Goal: Find specific page/section: Find specific page/section

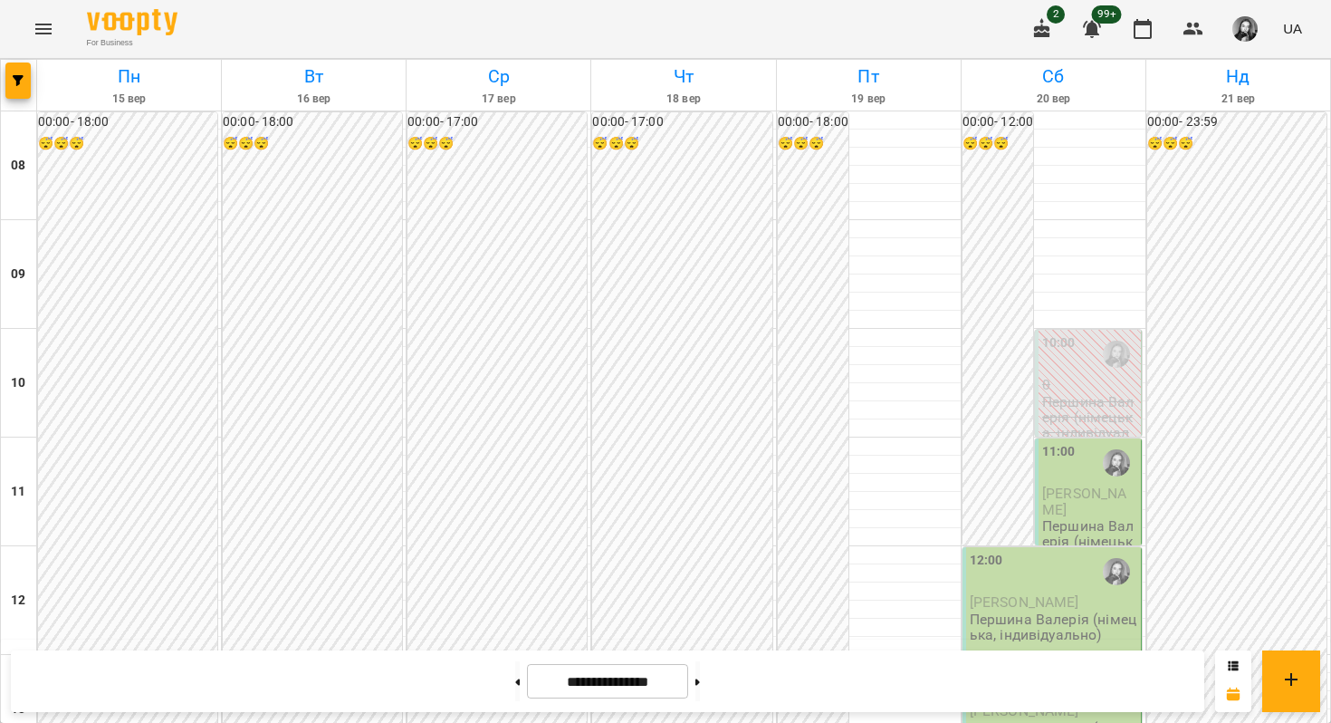
scroll to position [879, 0]
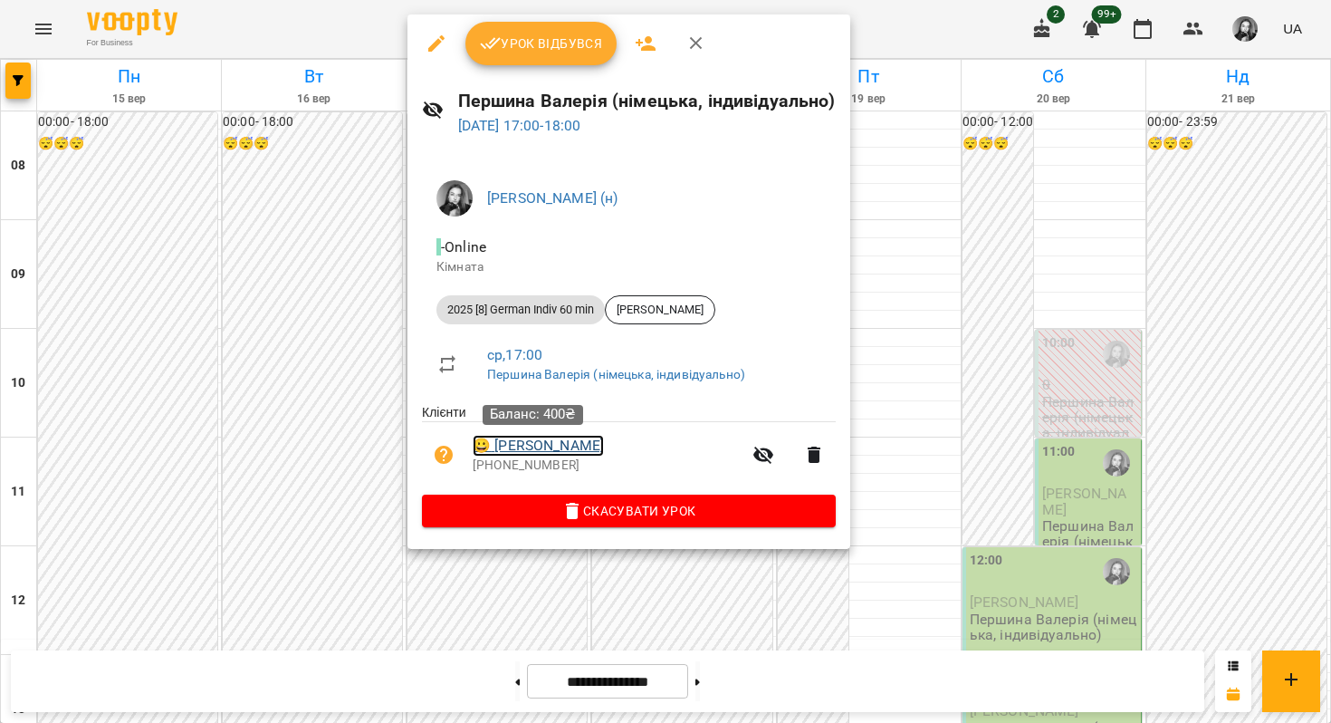
click at [575, 454] on link "😀 [PERSON_NAME]" at bounding box center [538, 446] width 131 height 22
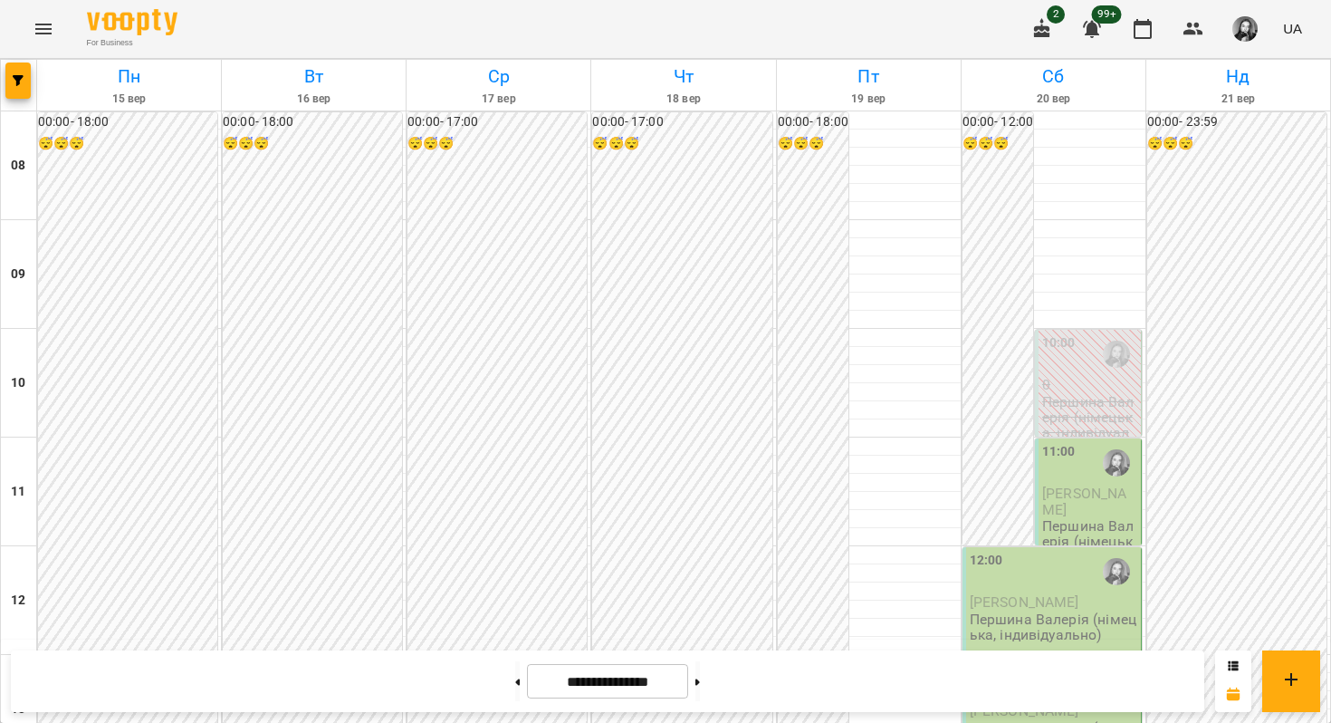
scroll to position [926, 0]
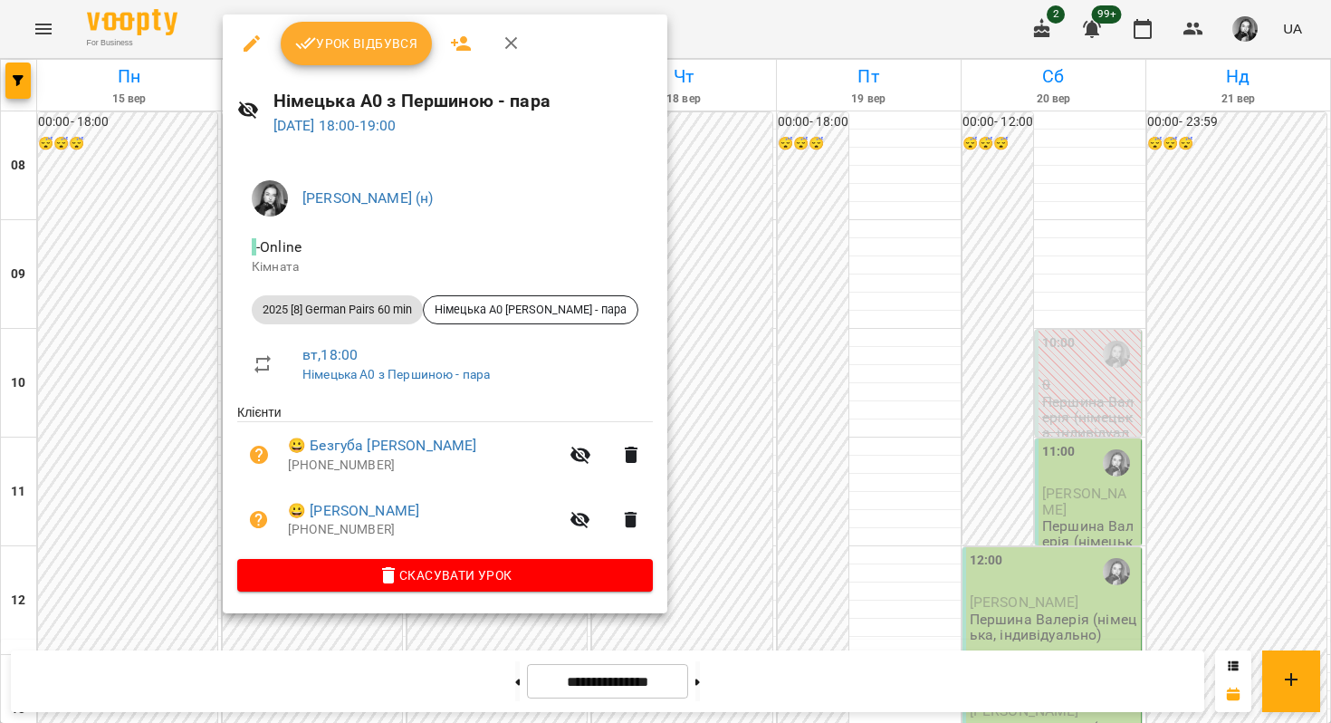
click at [216, 300] on div at bounding box center [665, 361] width 1331 height 723
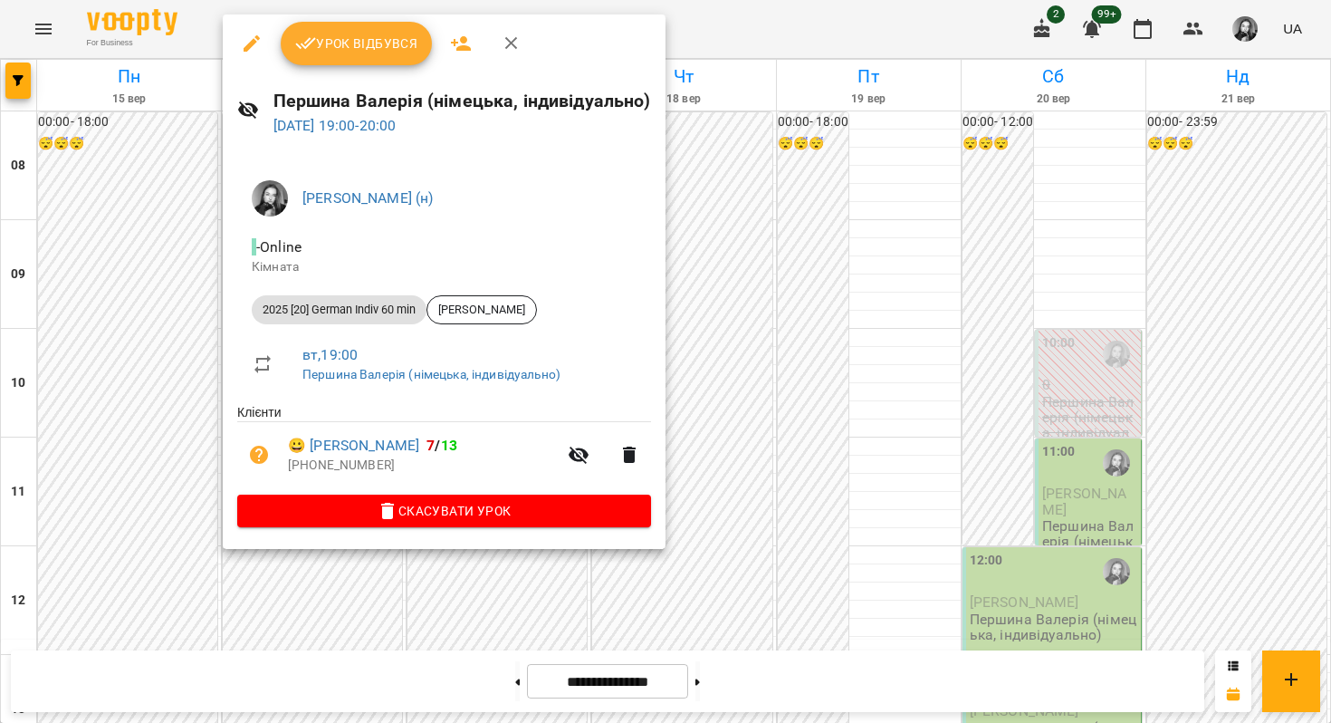
click at [174, 293] on div at bounding box center [665, 361] width 1331 height 723
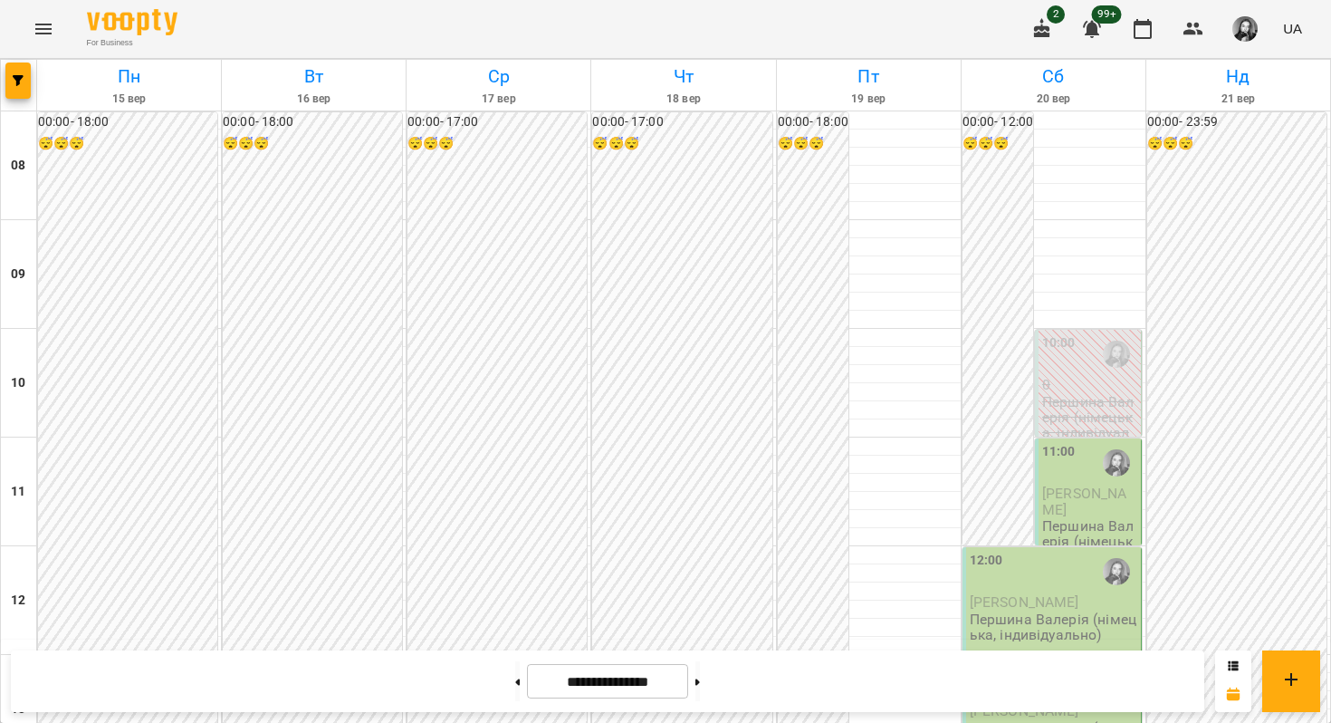
scroll to position [931, 0]
click at [46, 31] on icon "Menu" at bounding box center [44, 29] width 22 height 22
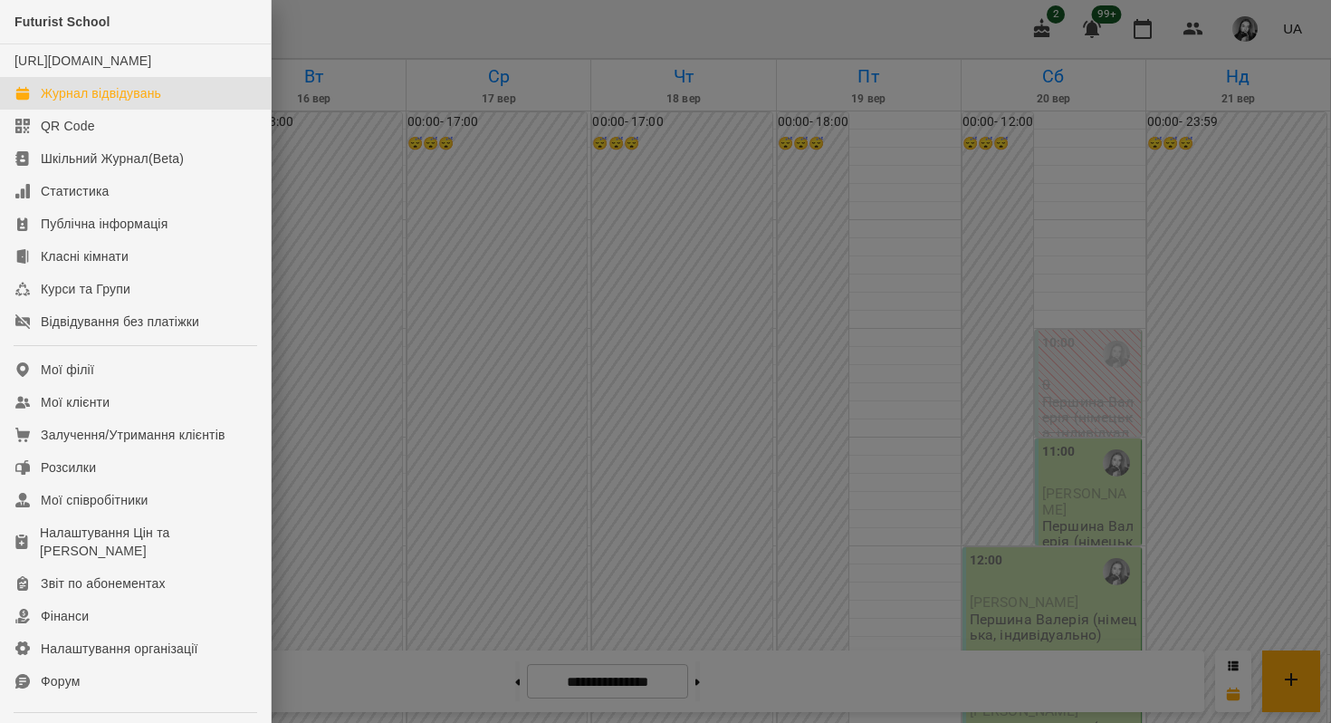
click at [281, 91] on div at bounding box center [665, 361] width 1331 height 723
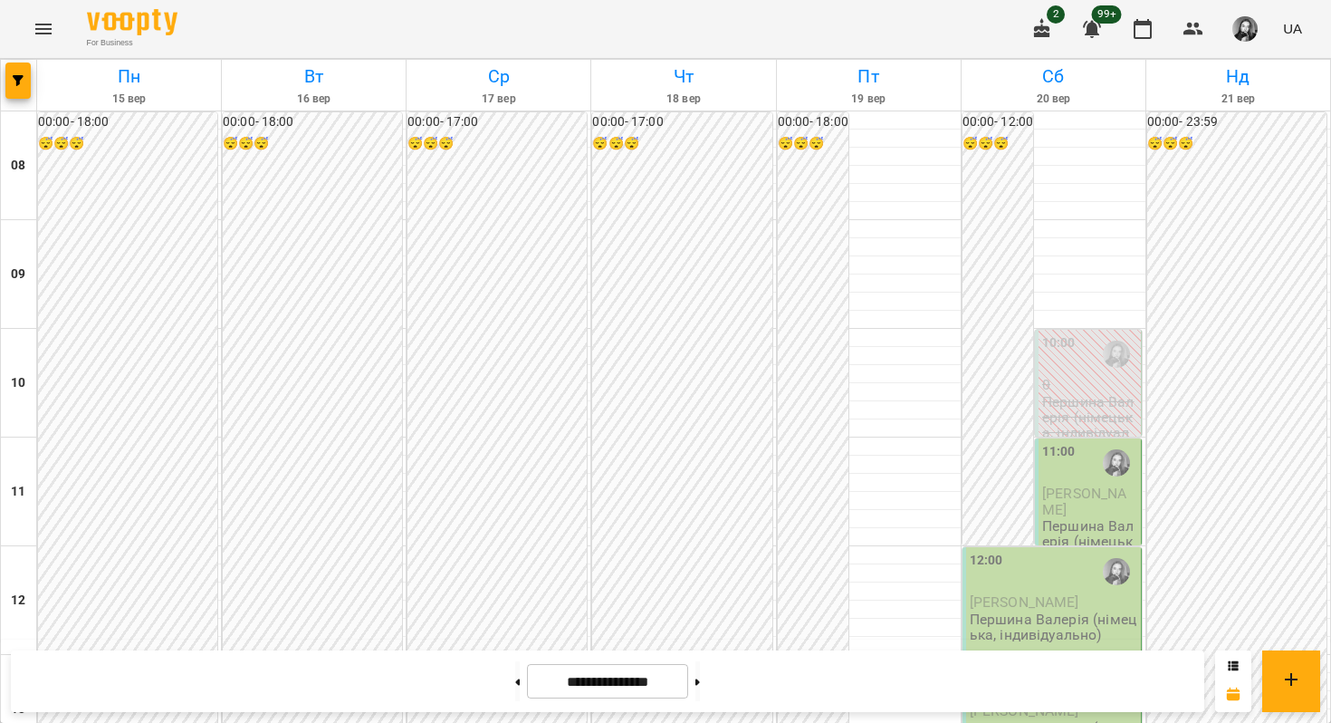
click at [5, 70] on div at bounding box center [19, 85] width 36 height 51
click at [16, 70] on button "button" at bounding box center [17, 80] width 25 height 36
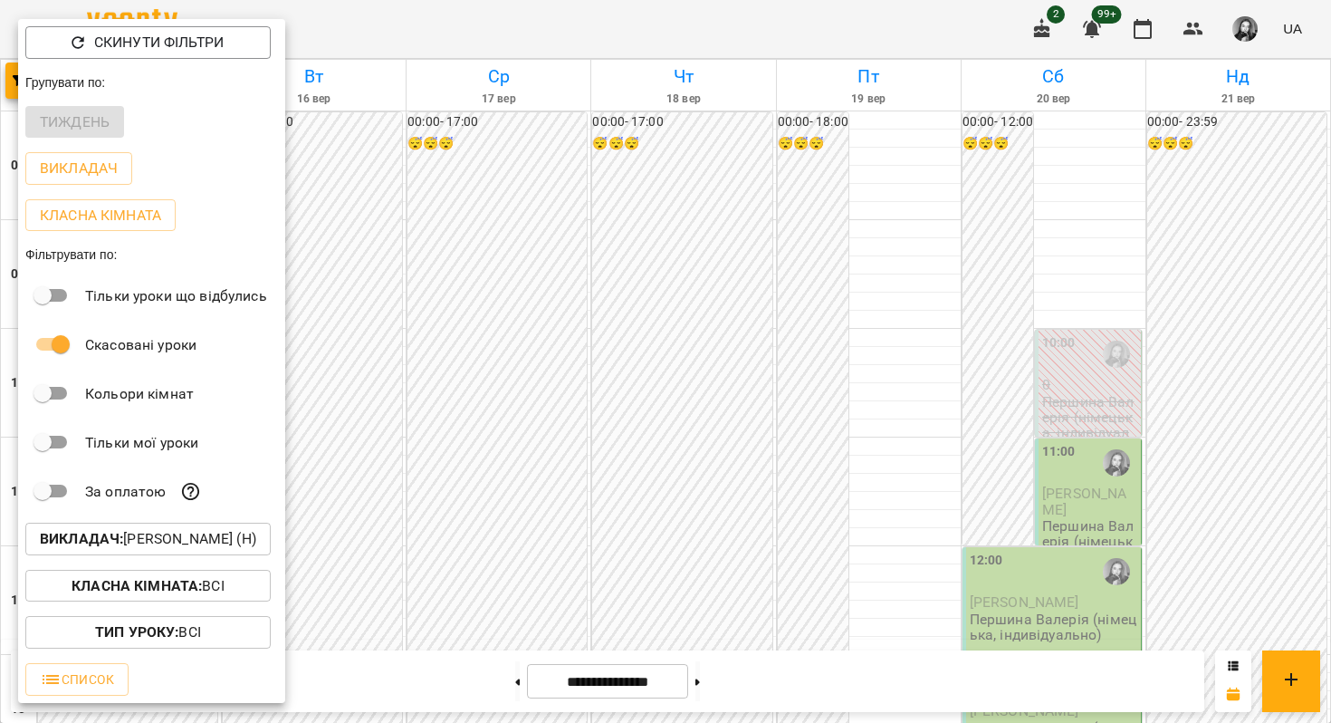
click at [114, 546] on b "Викладач :" at bounding box center [81, 538] width 83 height 17
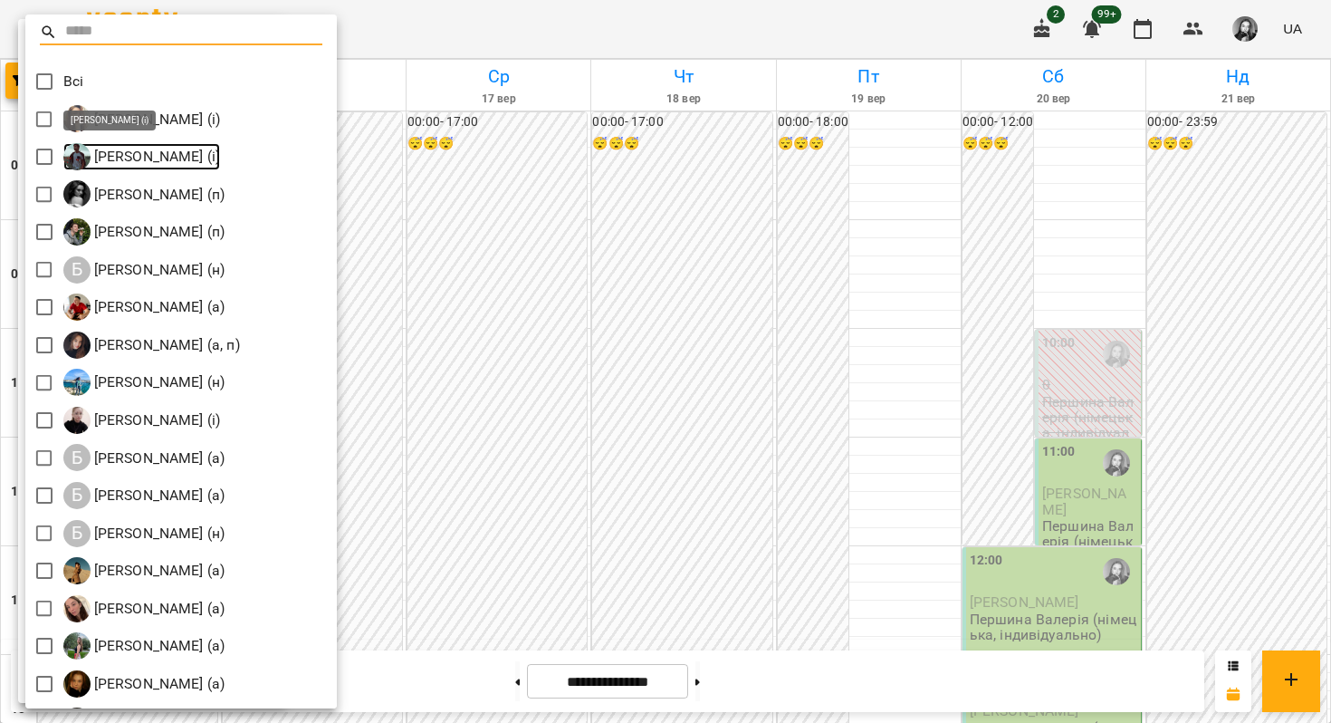
click at [171, 158] on p "[PERSON_NAME] (і)" at bounding box center [156, 157] width 130 height 22
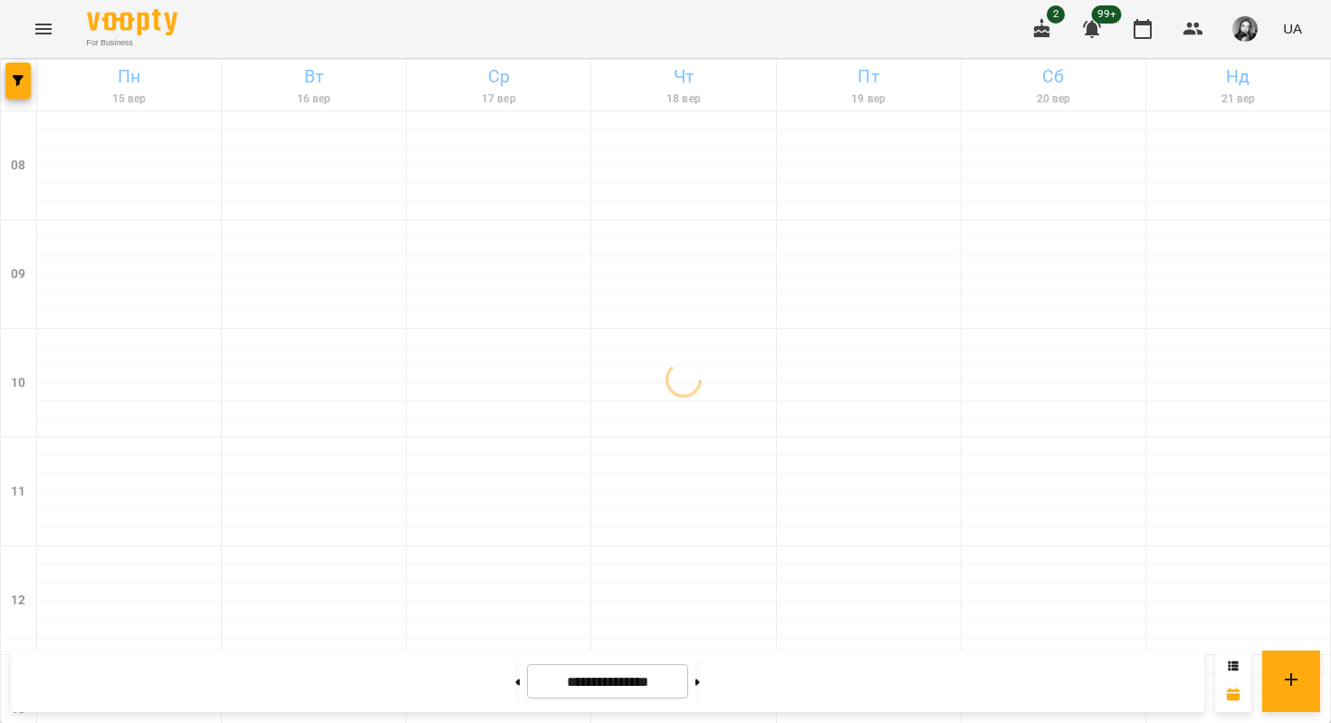
click at [44, 41] on button "Menu" at bounding box center [43, 28] width 43 height 43
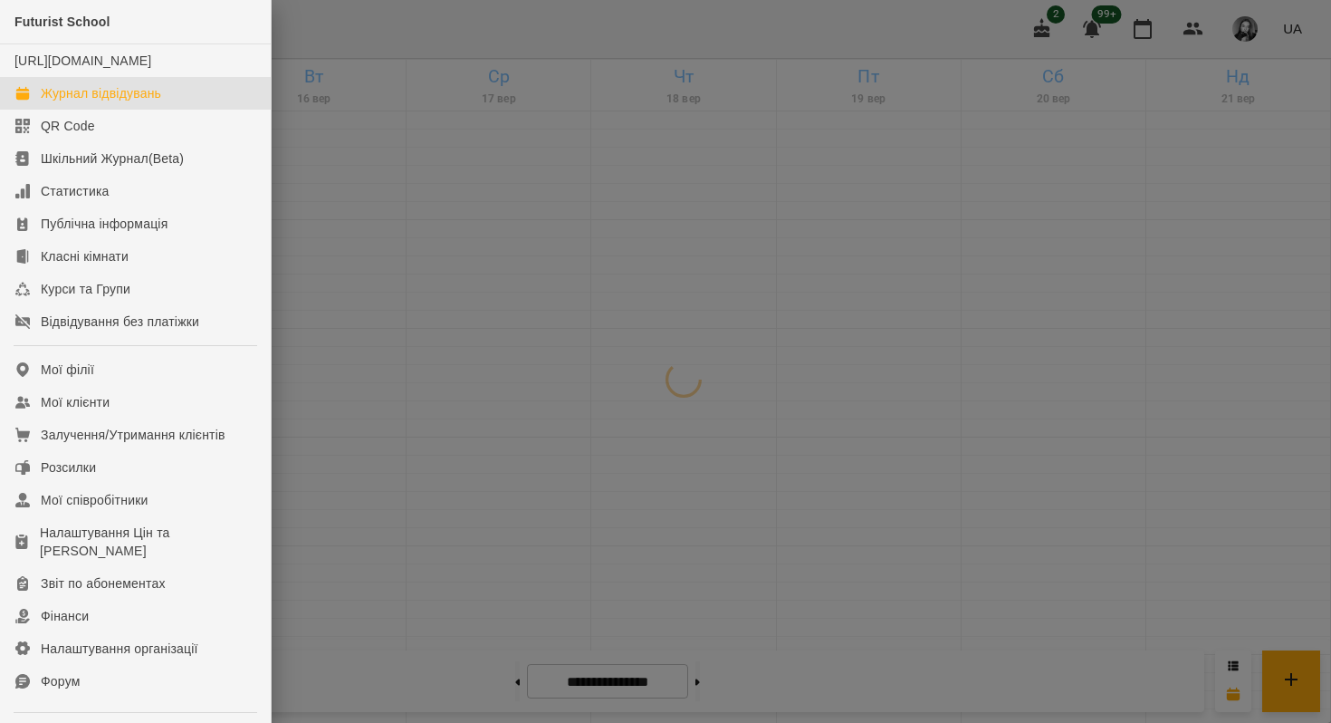
click at [325, 129] on div at bounding box center [665, 361] width 1331 height 723
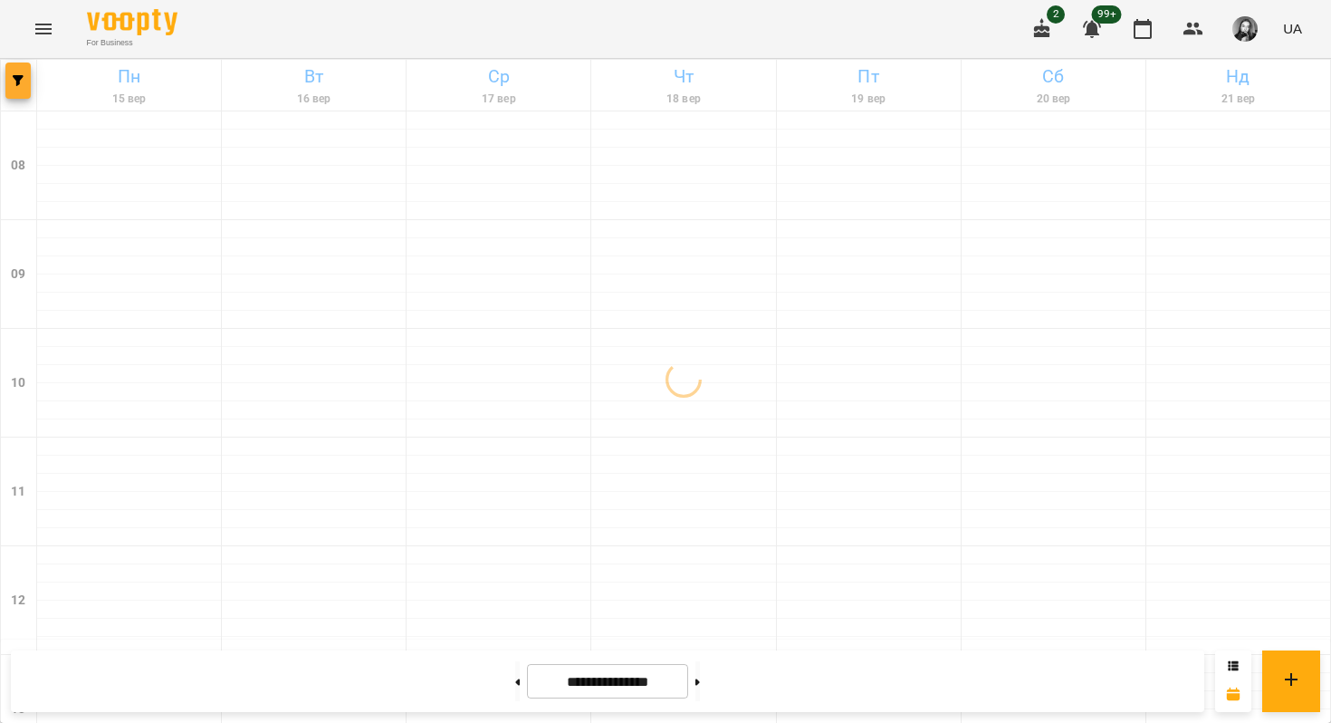
click at [10, 82] on span "button" at bounding box center [17, 80] width 25 height 11
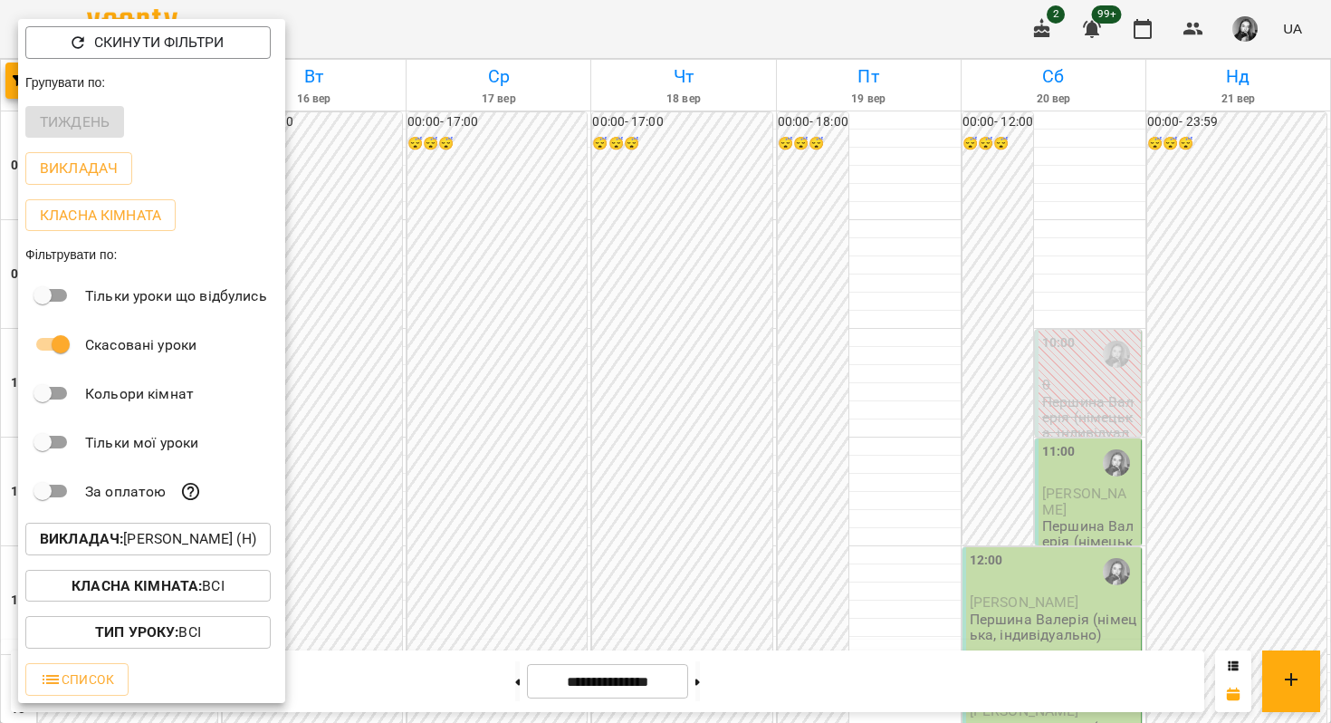
click at [71, 547] on b "Викладач :" at bounding box center [81, 538] width 83 height 17
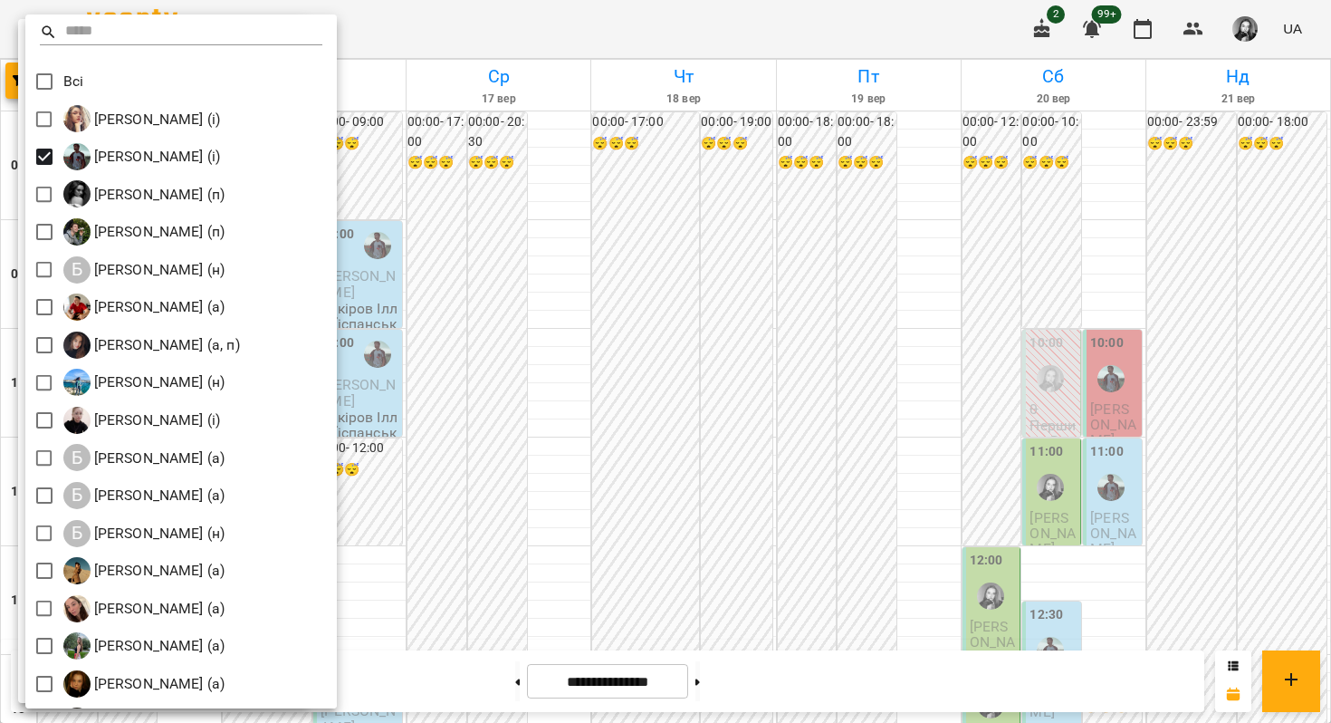
click at [616, 264] on div at bounding box center [665, 361] width 1331 height 723
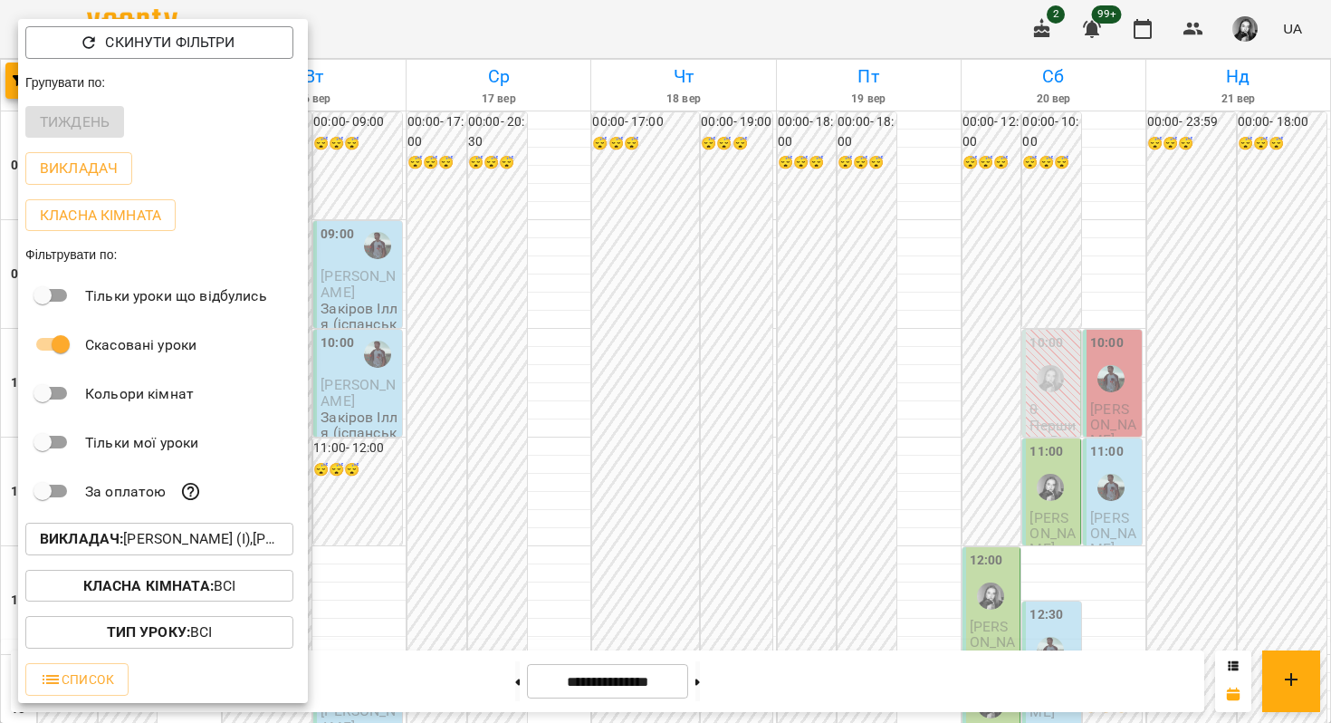
click at [616, 264] on div at bounding box center [665, 361] width 1331 height 723
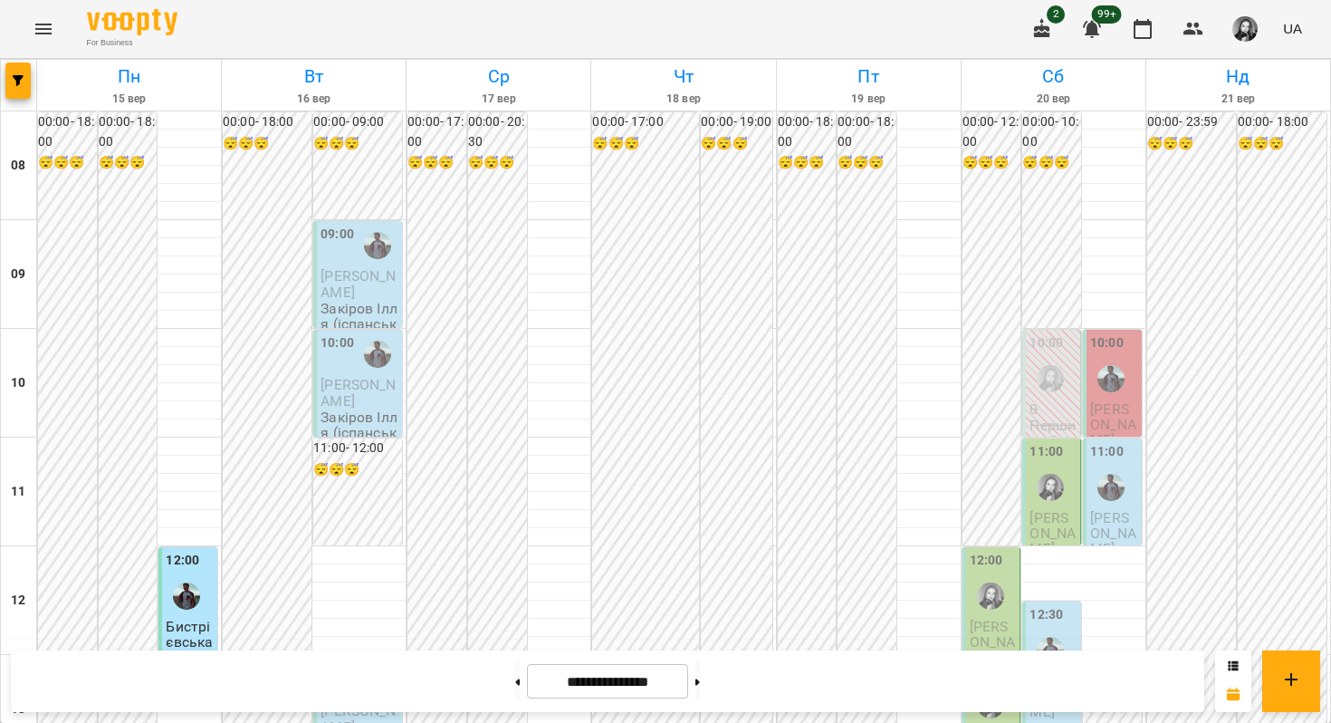
scroll to position [1084, 0]
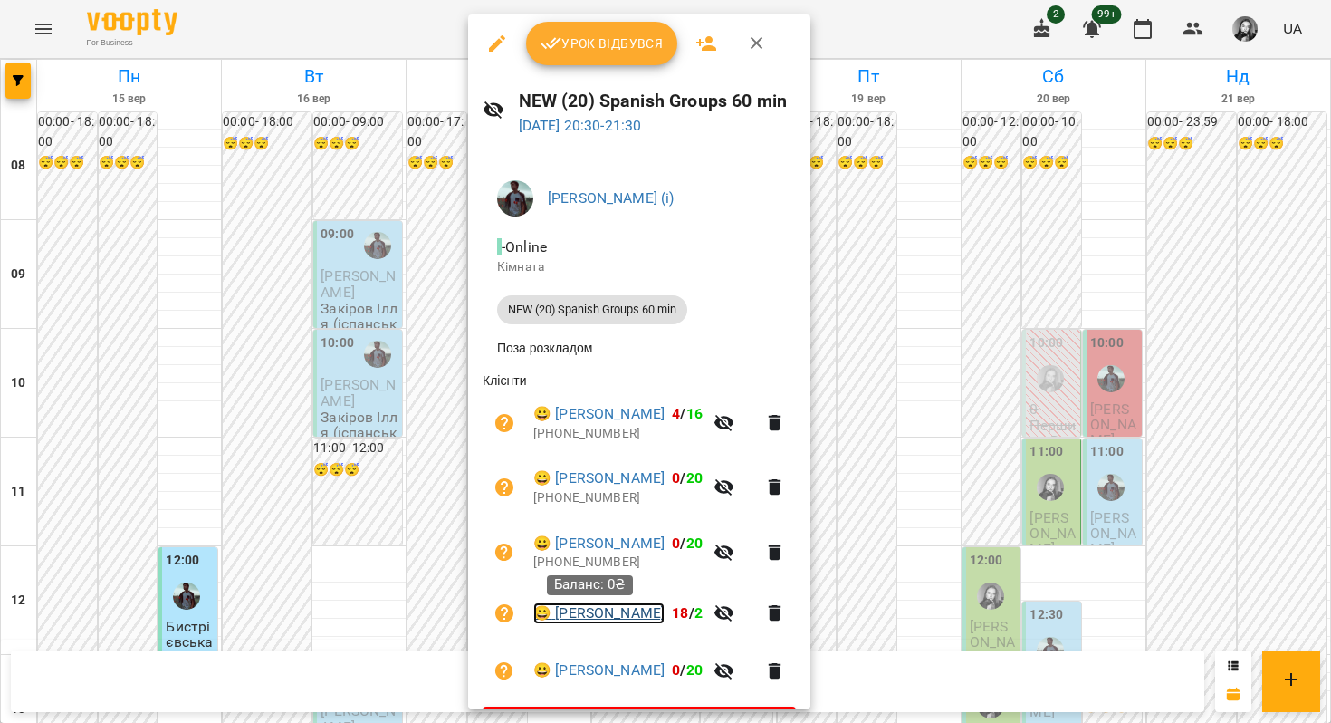
click at [557, 623] on link "😀 [PERSON_NAME]" at bounding box center [598, 613] width 131 height 22
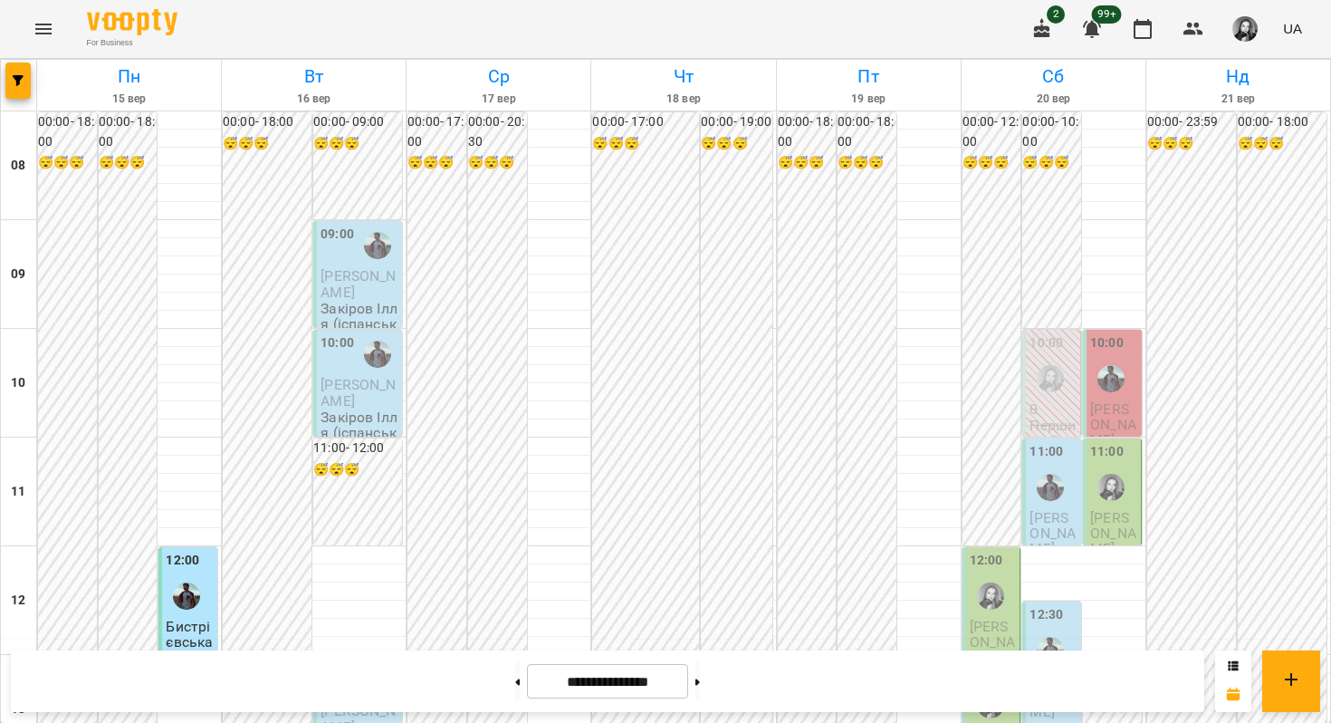
scroll to position [1030, 0]
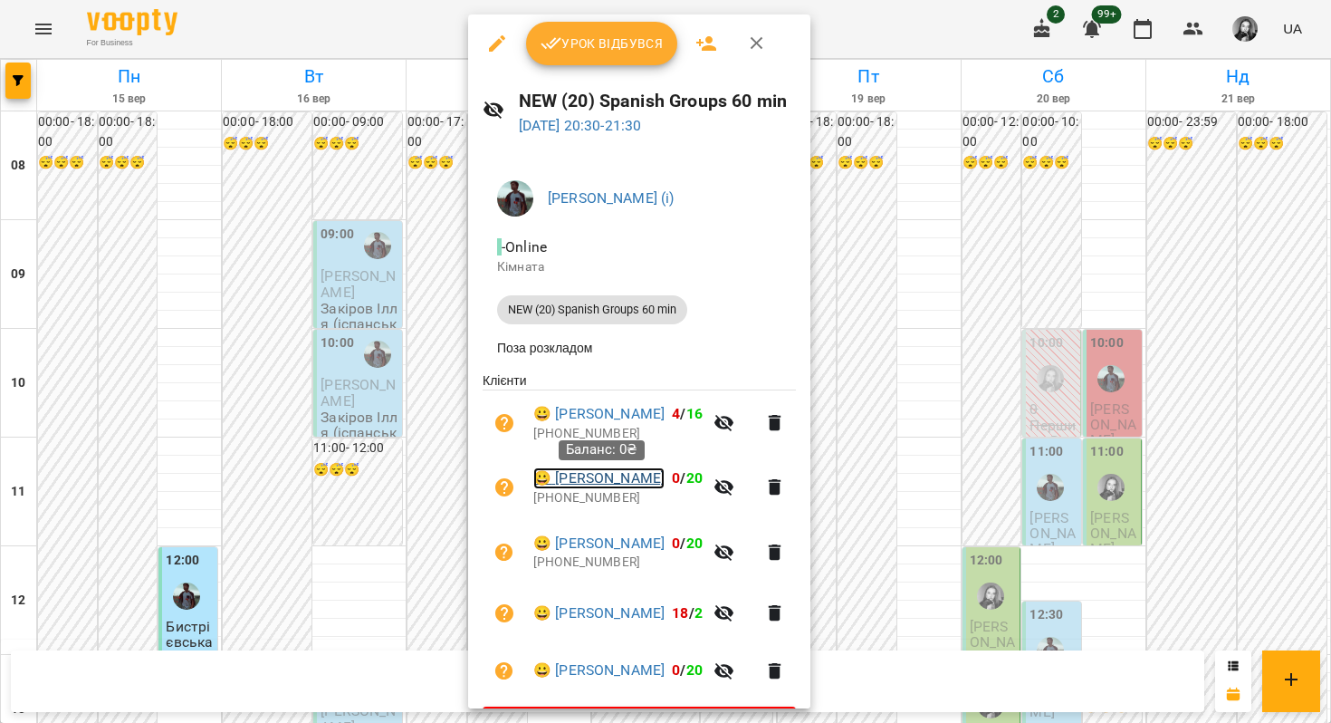
click at [574, 489] on link "😀 [PERSON_NAME]" at bounding box center [598, 478] width 131 height 22
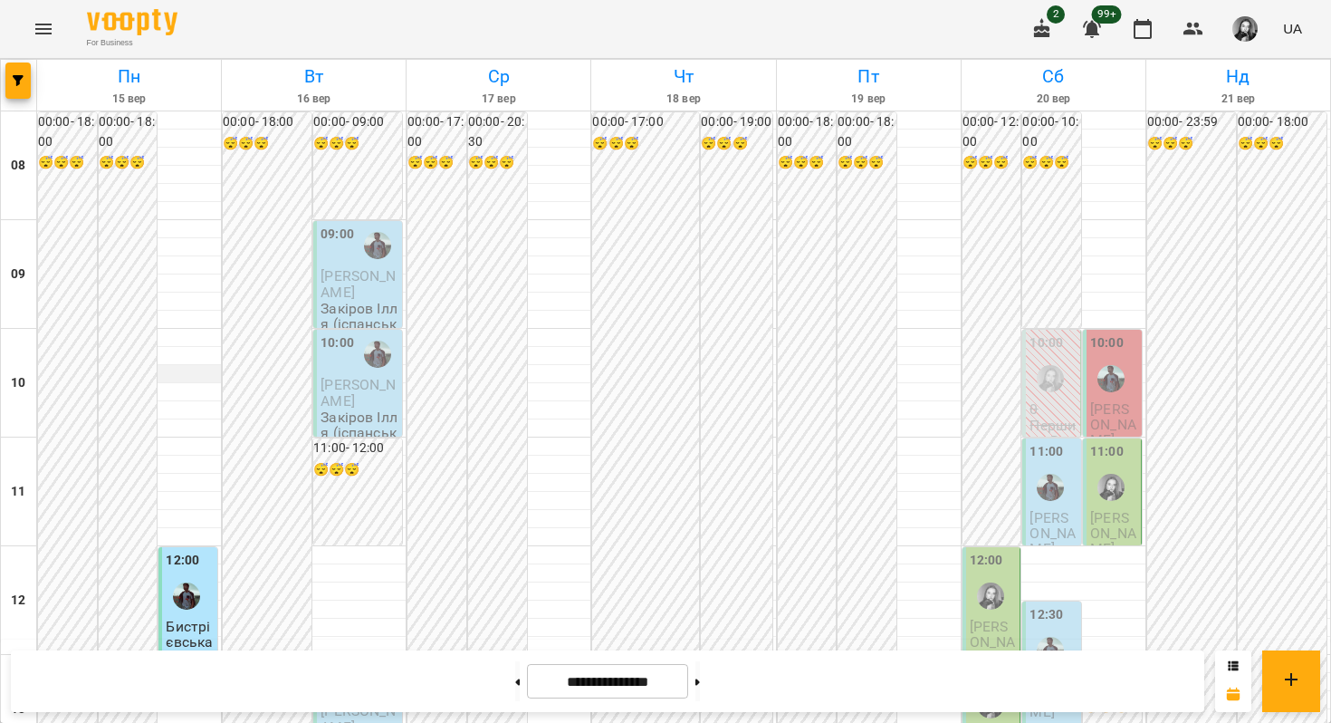
scroll to position [1068, 0]
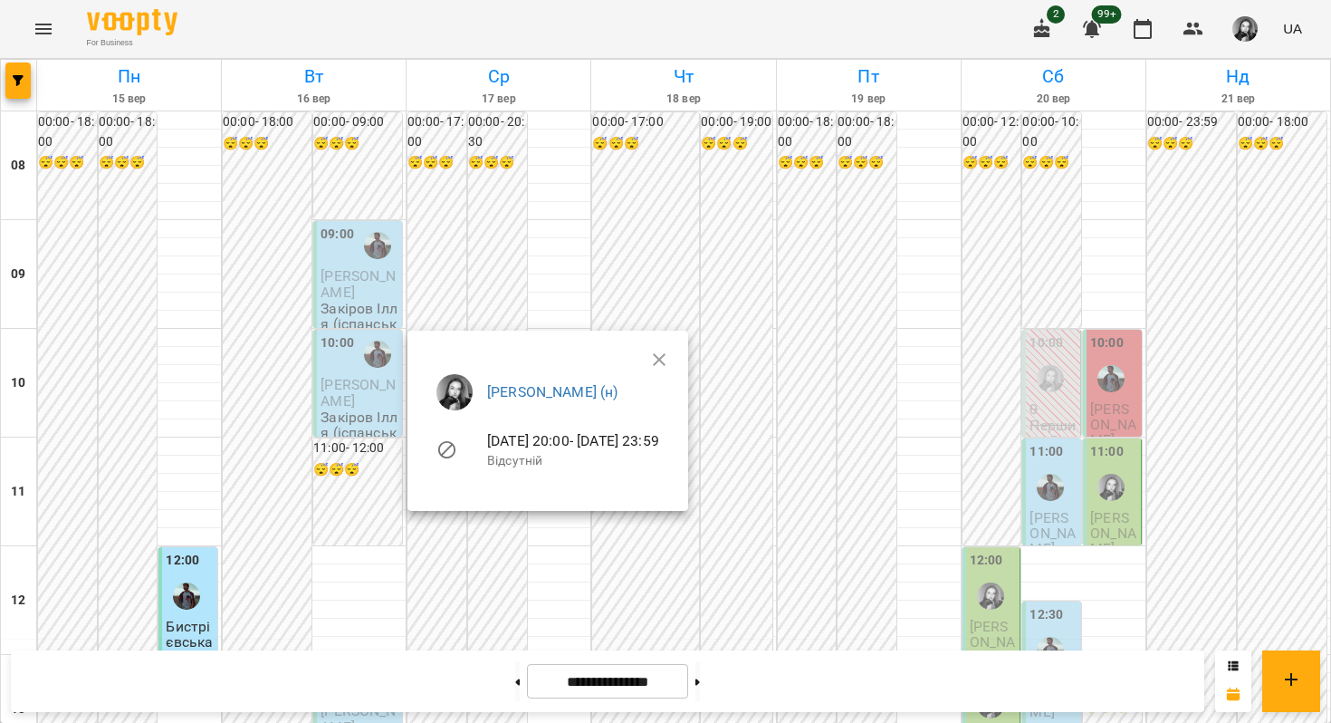
click at [501, 273] on div at bounding box center [665, 361] width 1331 height 723
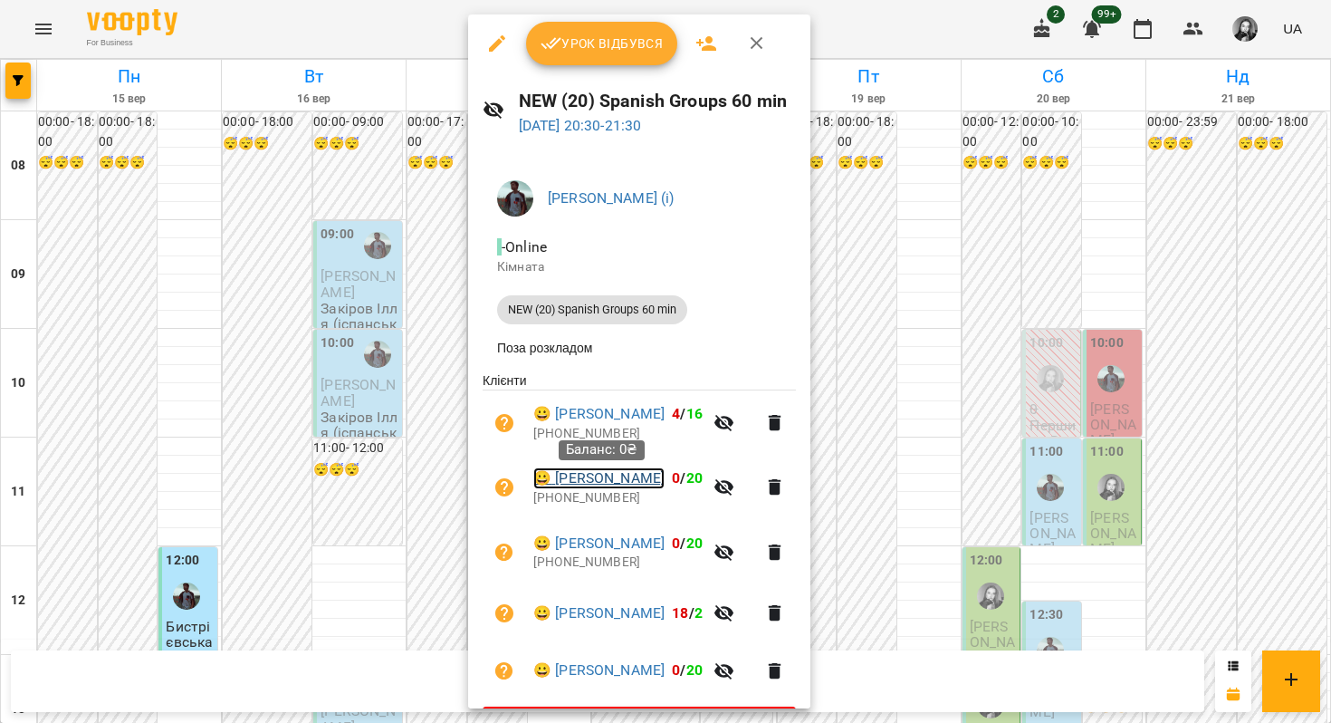
click at [572, 484] on link "😀 [PERSON_NAME]" at bounding box center [598, 478] width 131 height 22
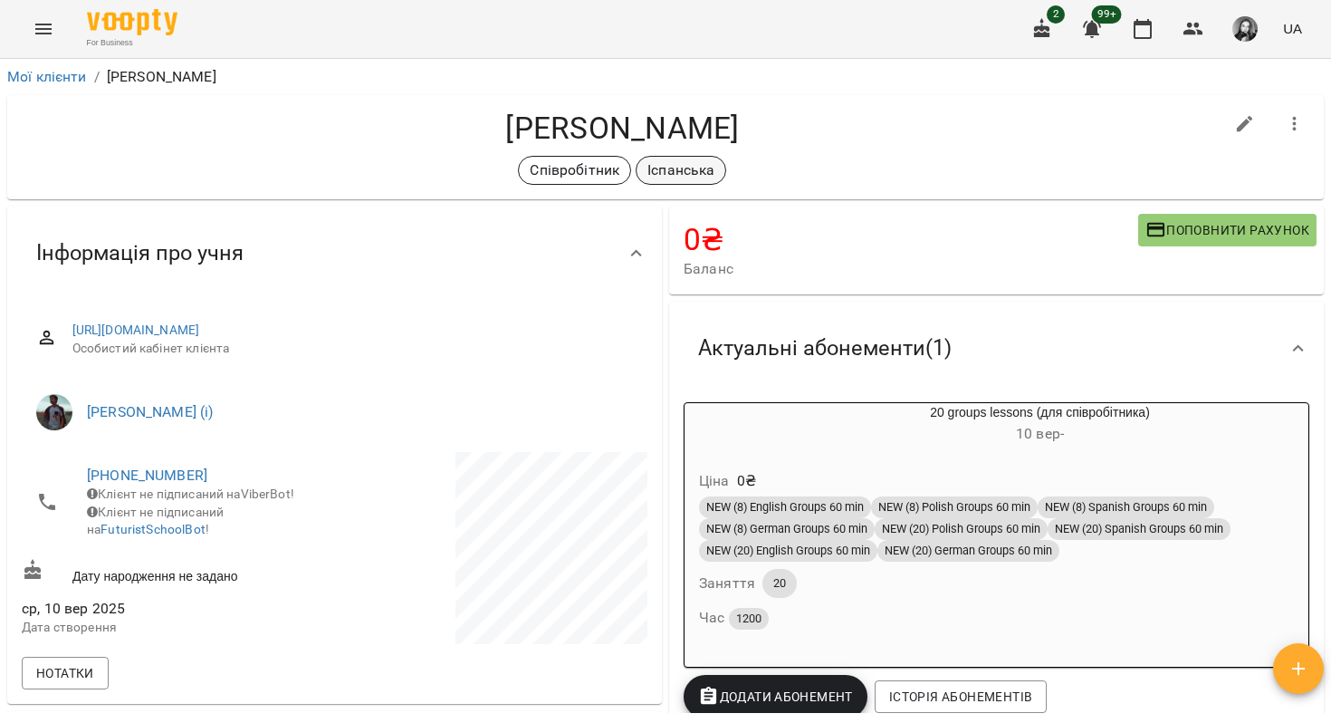
click at [698, 177] on p "Іспанська" at bounding box center [680, 170] width 67 height 22
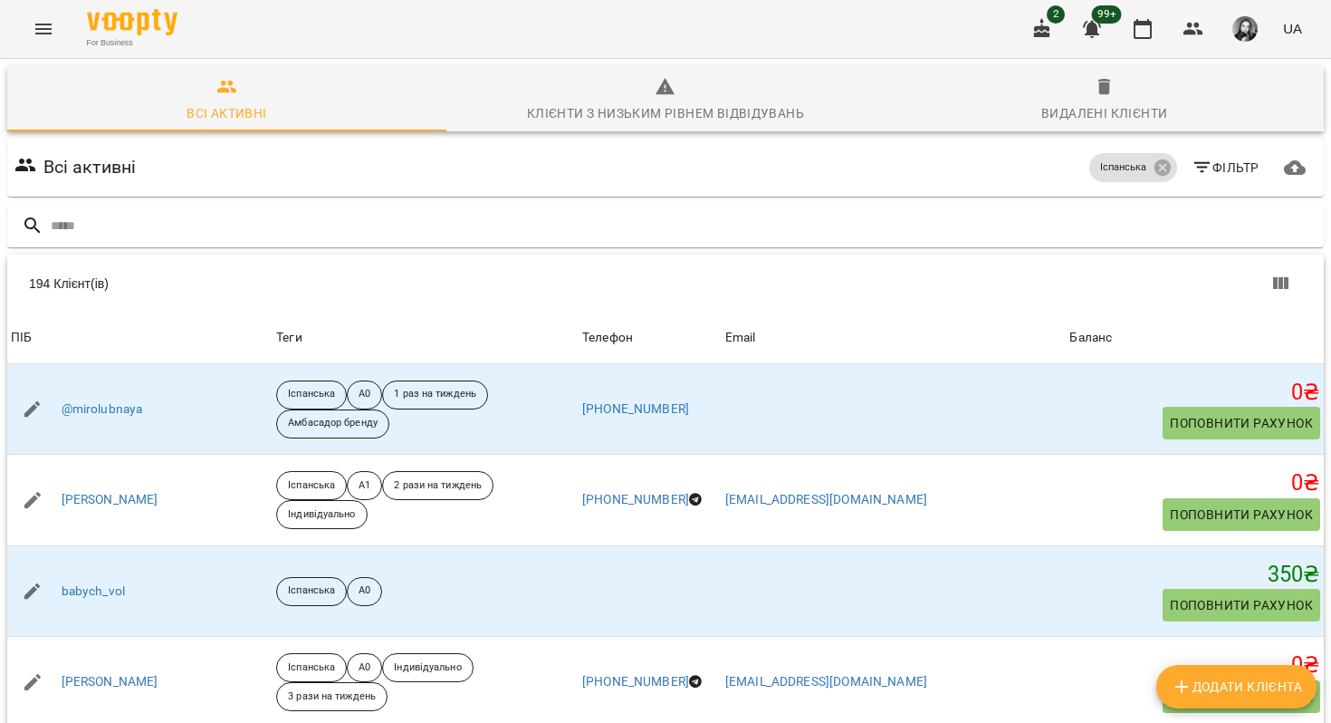
click at [49, 40] on button "Menu" at bounding box center [43, 28] width 43 height 43
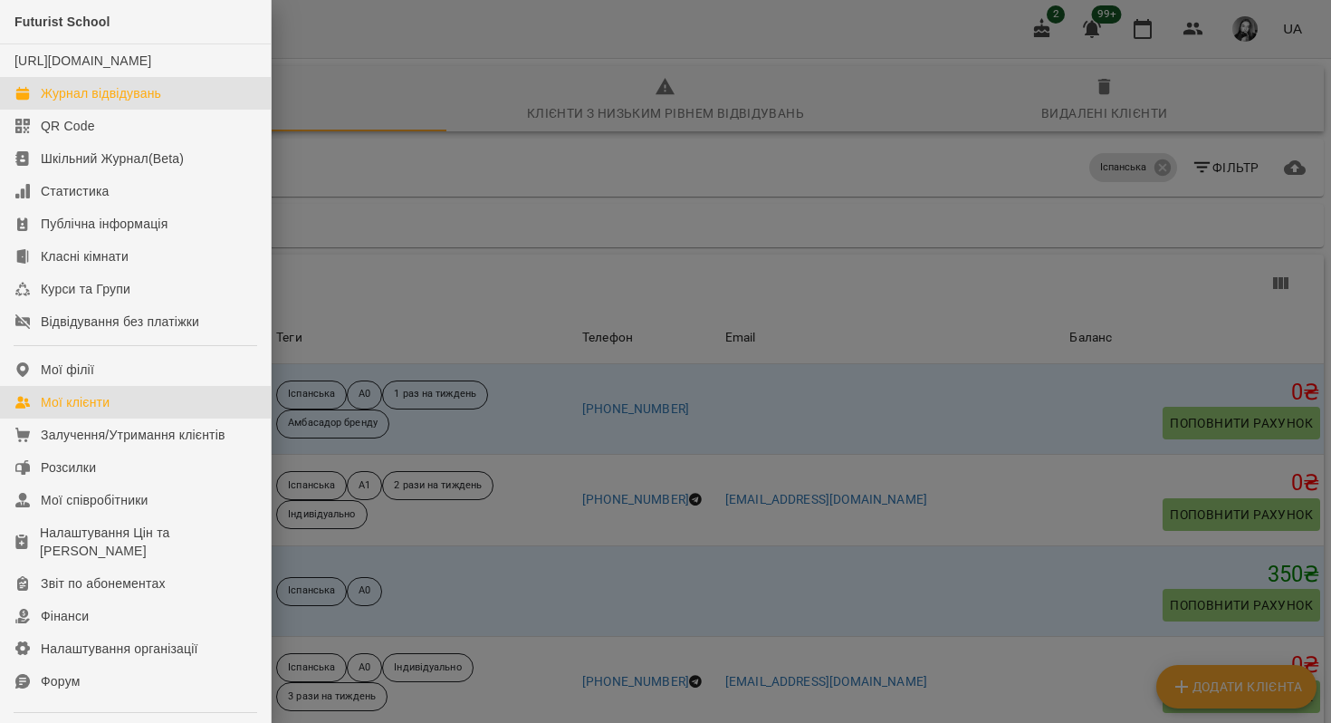
click at [80, 101] on link "Журнал відвідувань" at bounding box center [135, 93] width 271 height 33
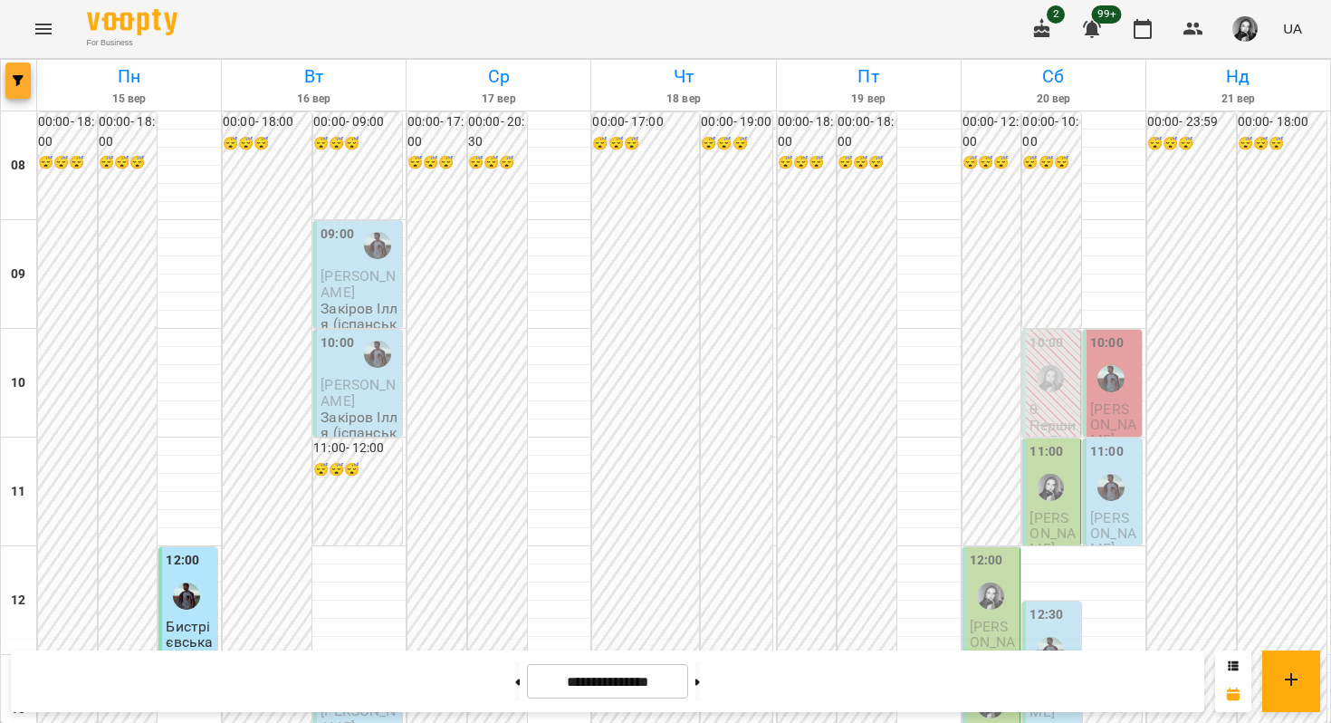
click at [14, 76] on icon "button" at bounding box center [18, 80] width 11 height 11
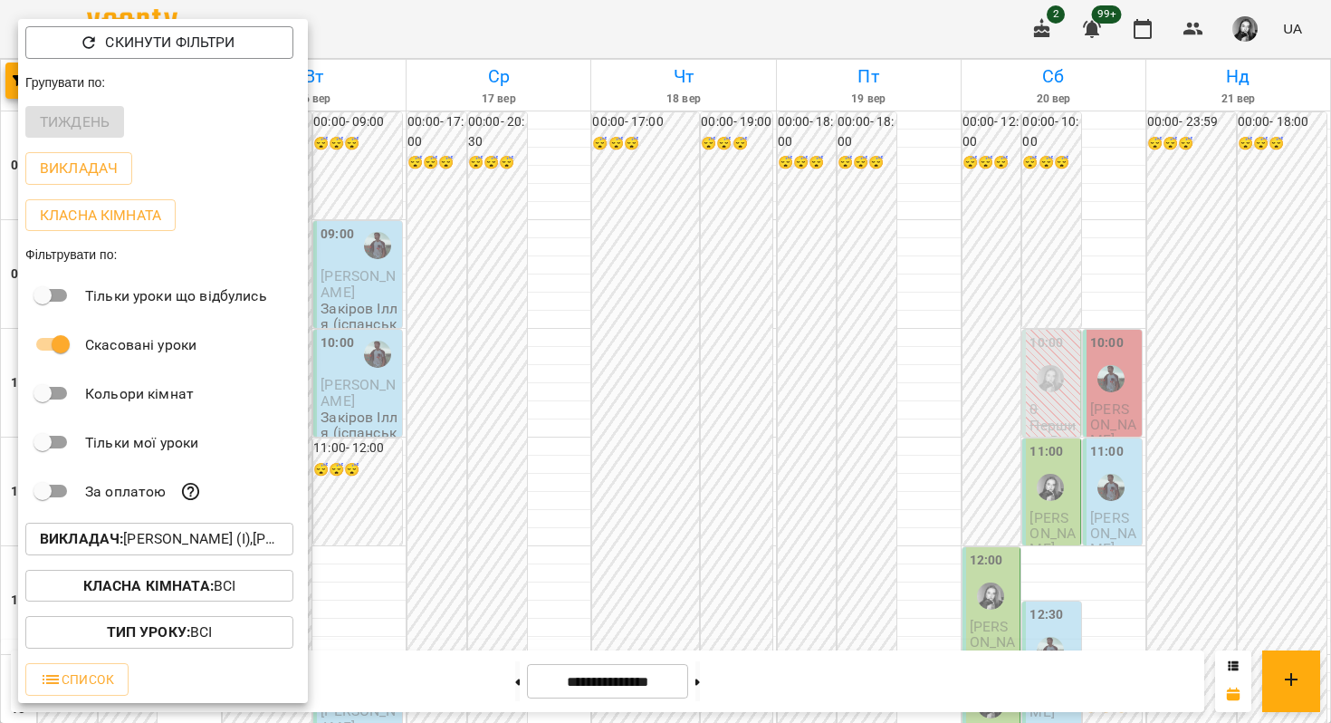
click at [377, 129] on div at bounding box center [665, 361] width 1331 height 723
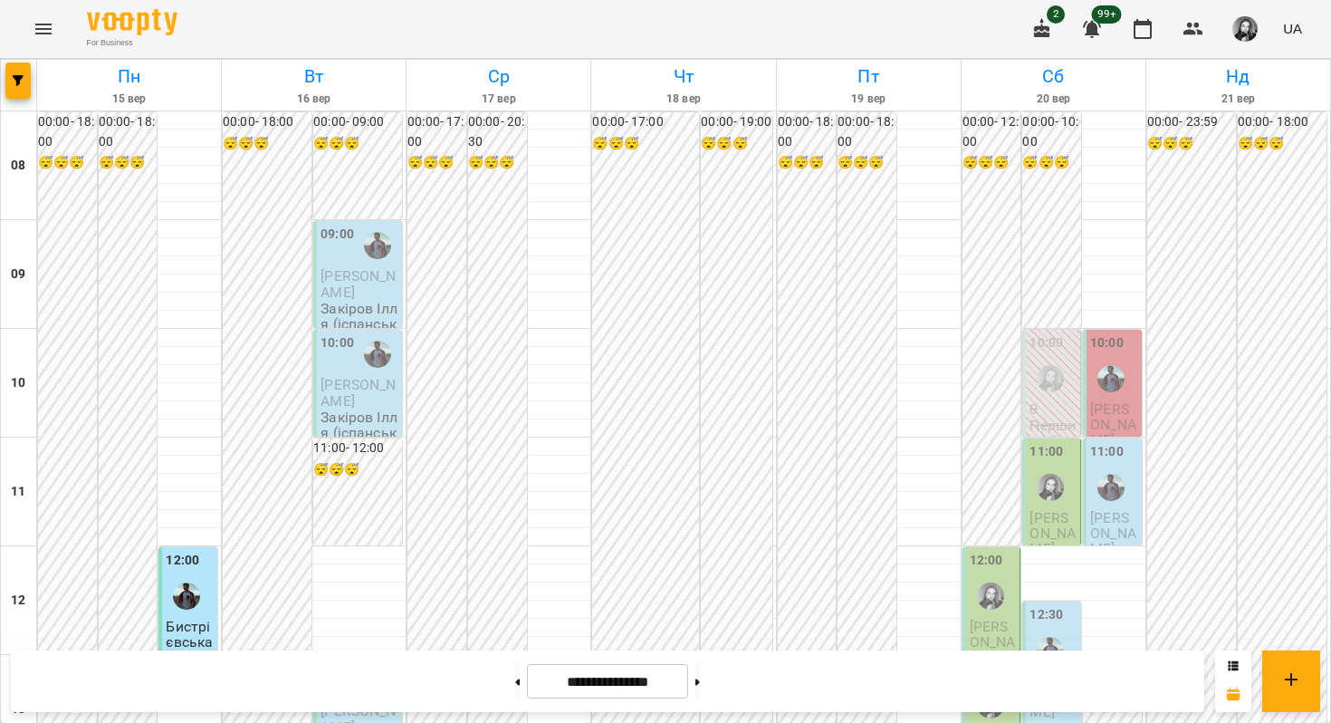
click at [46, 37] on icon "Menu" at bounding box center [44, 29] width 22 height 22
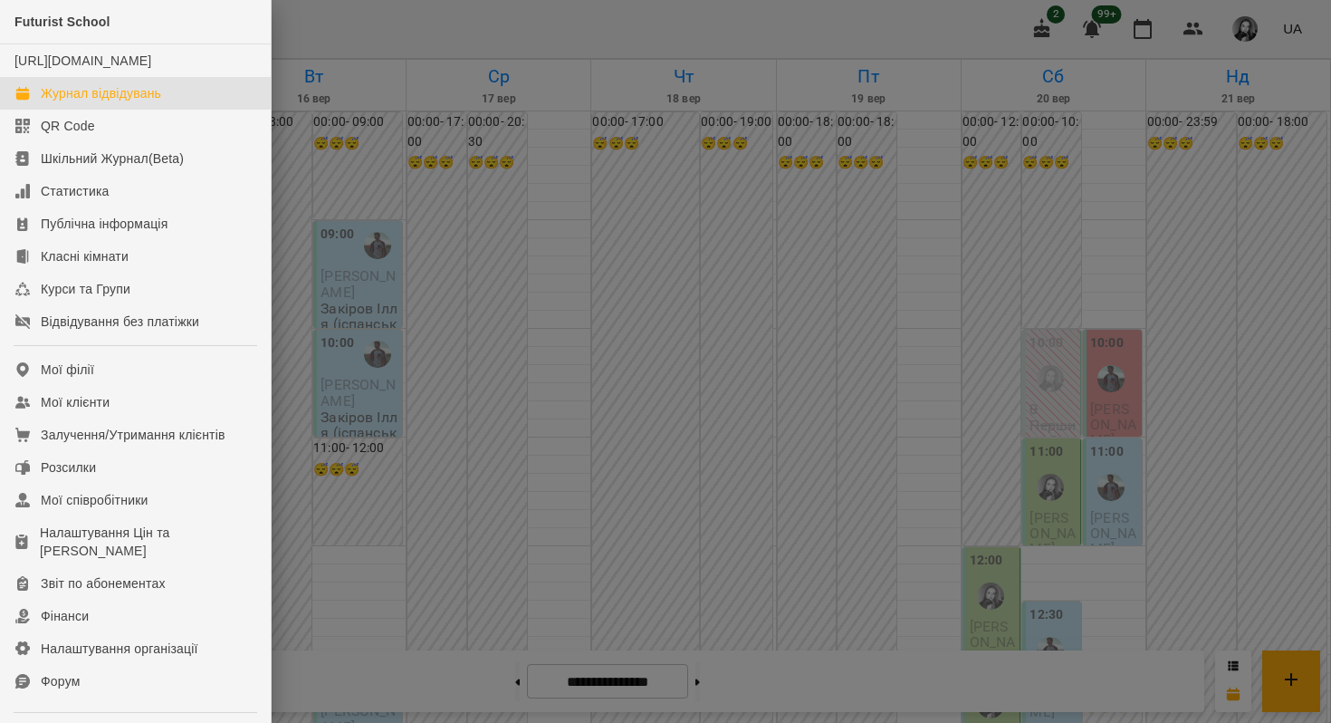
click at [360, 90] on div at bounding box center [665, 361] width 1331 height 723
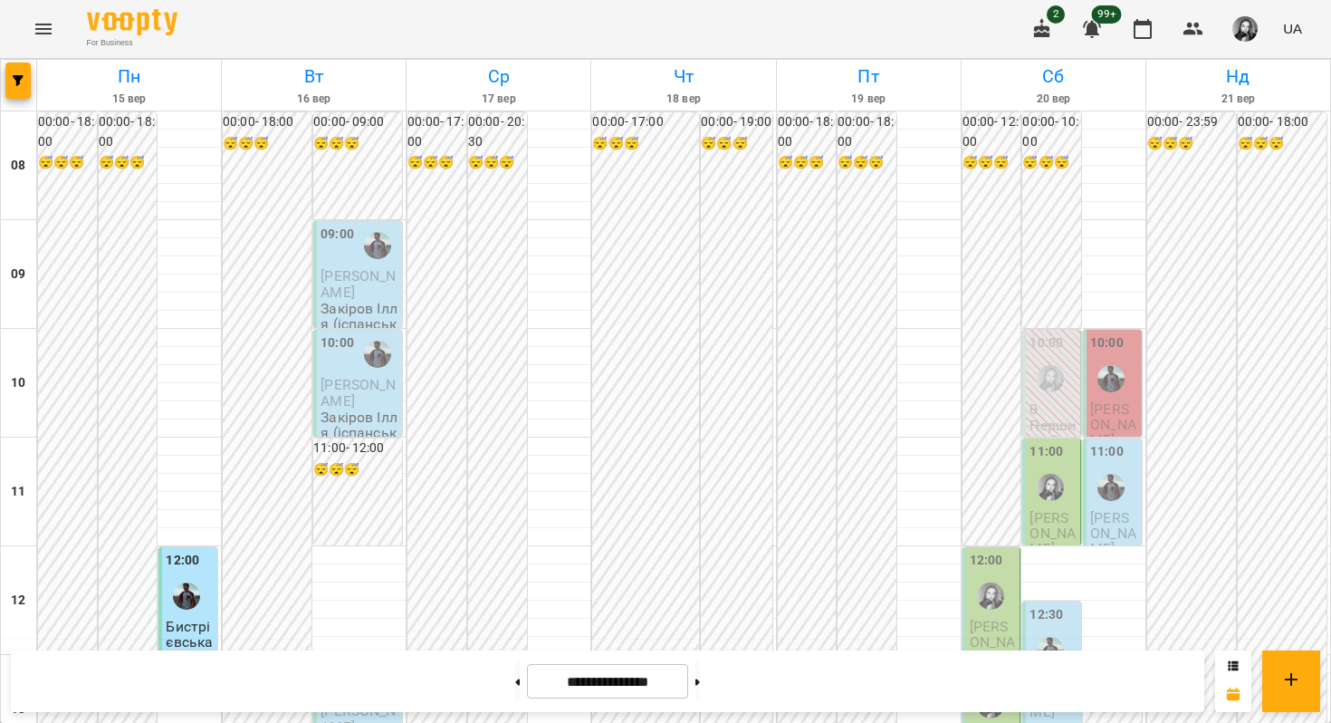
click at [31, 84] on div at bounding box center [19, 85] width 36 height 51
click at [25, 81] on span "button" at bounding box center [17, 80] width 25 height 11
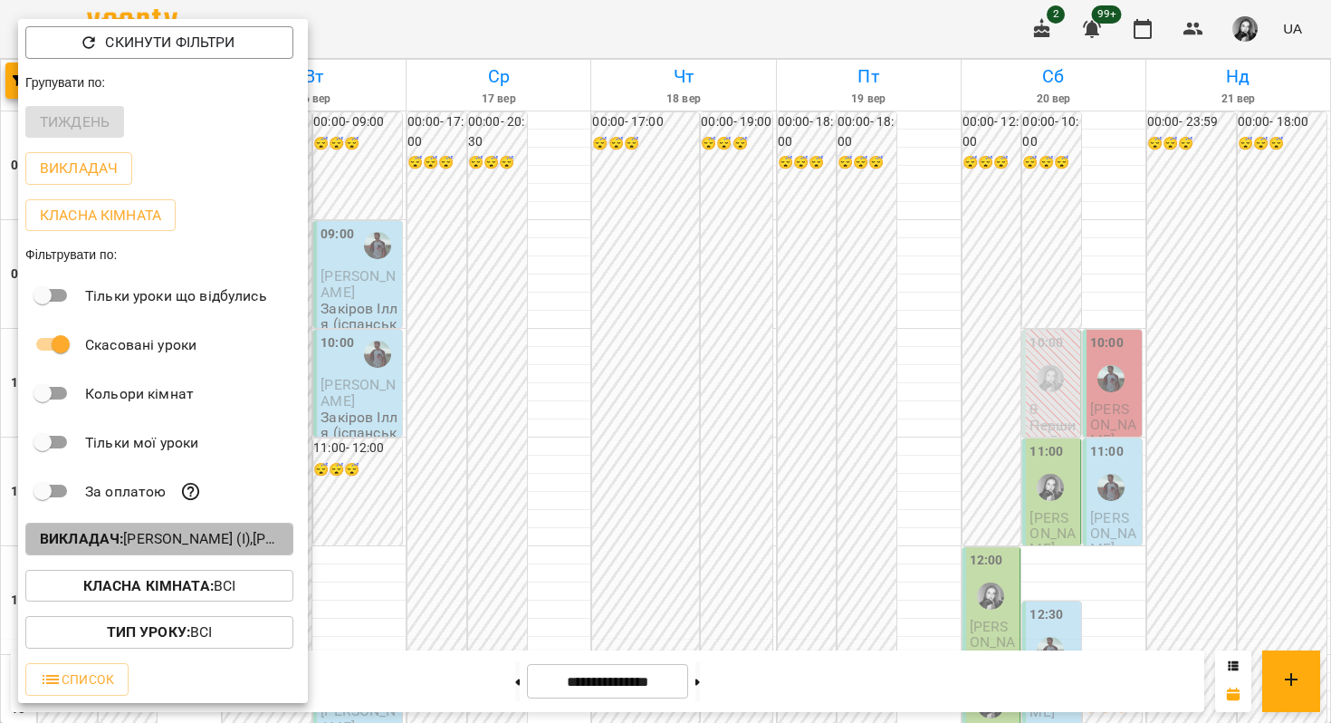
click at [108, 547] on b "Викладач :" at bounding box center [81, 538] width 83 height 17
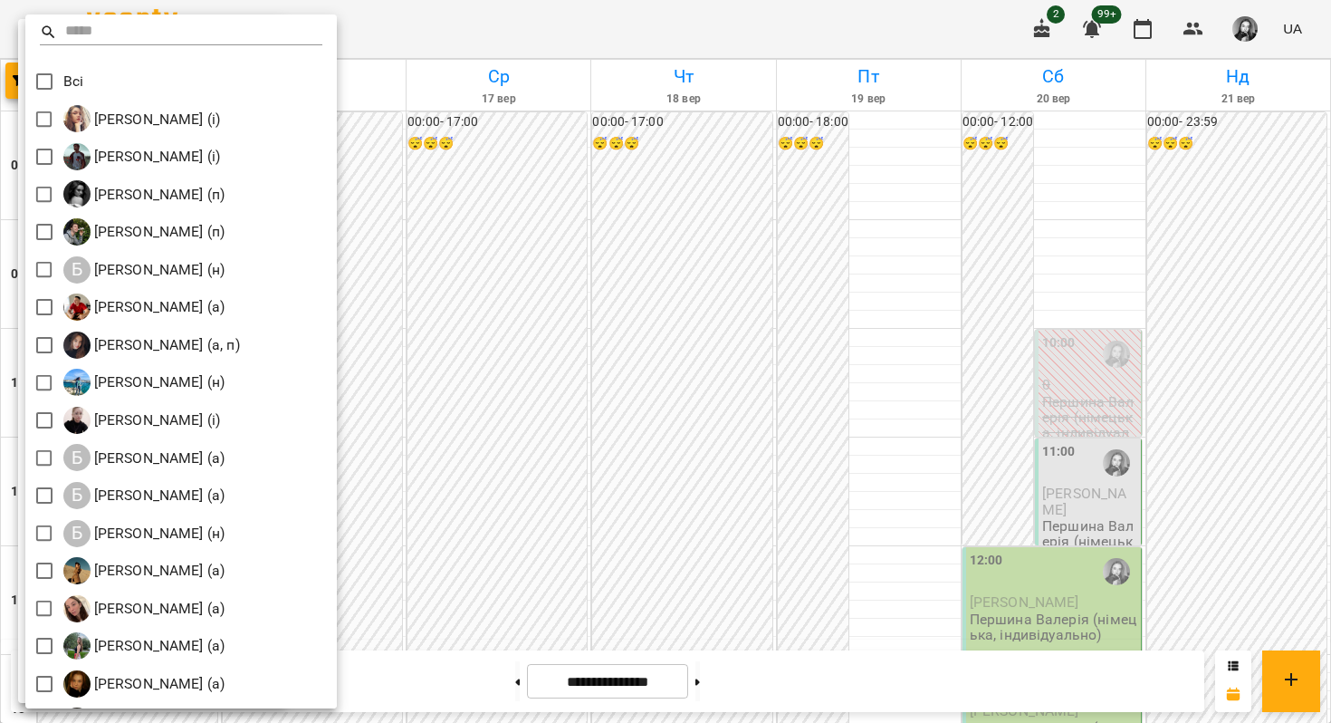
click at [567, 234] on div at bounding box center [665, 361] width 1331 height 723
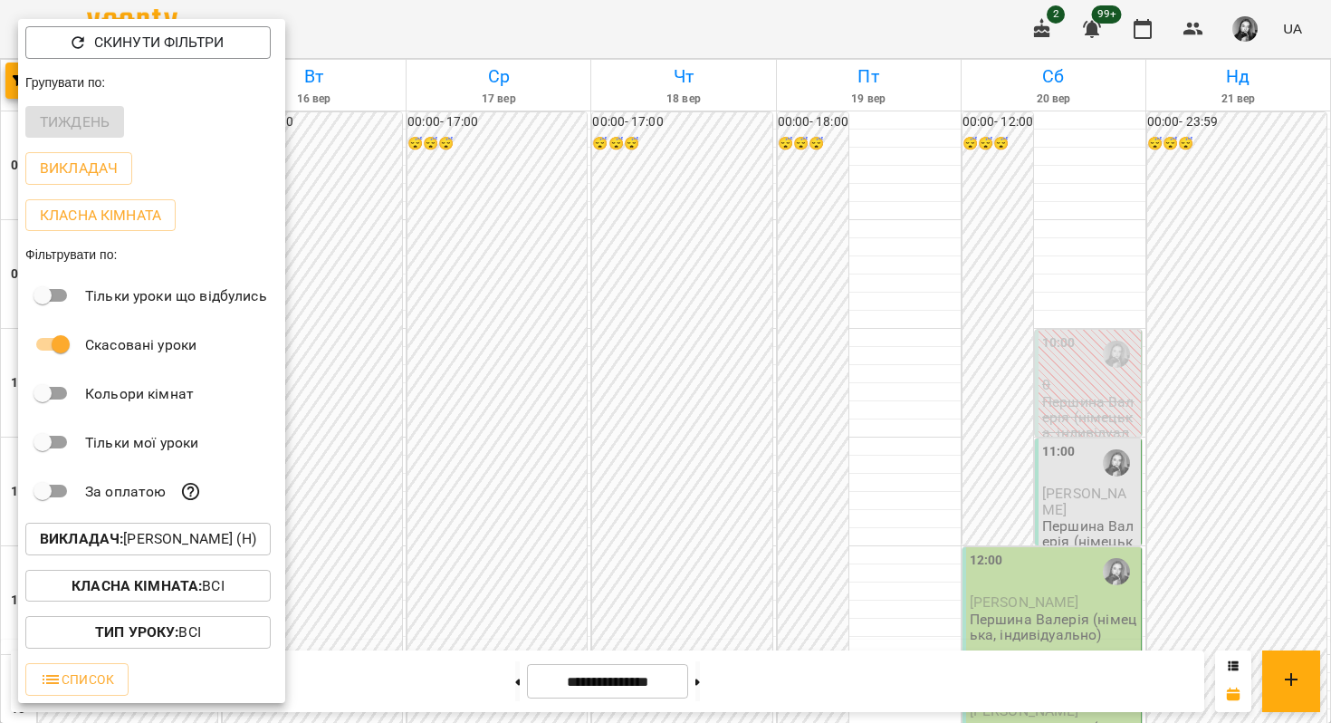
click at [567, 234] on div at bounding box center [665, 361] width 1331 height 723
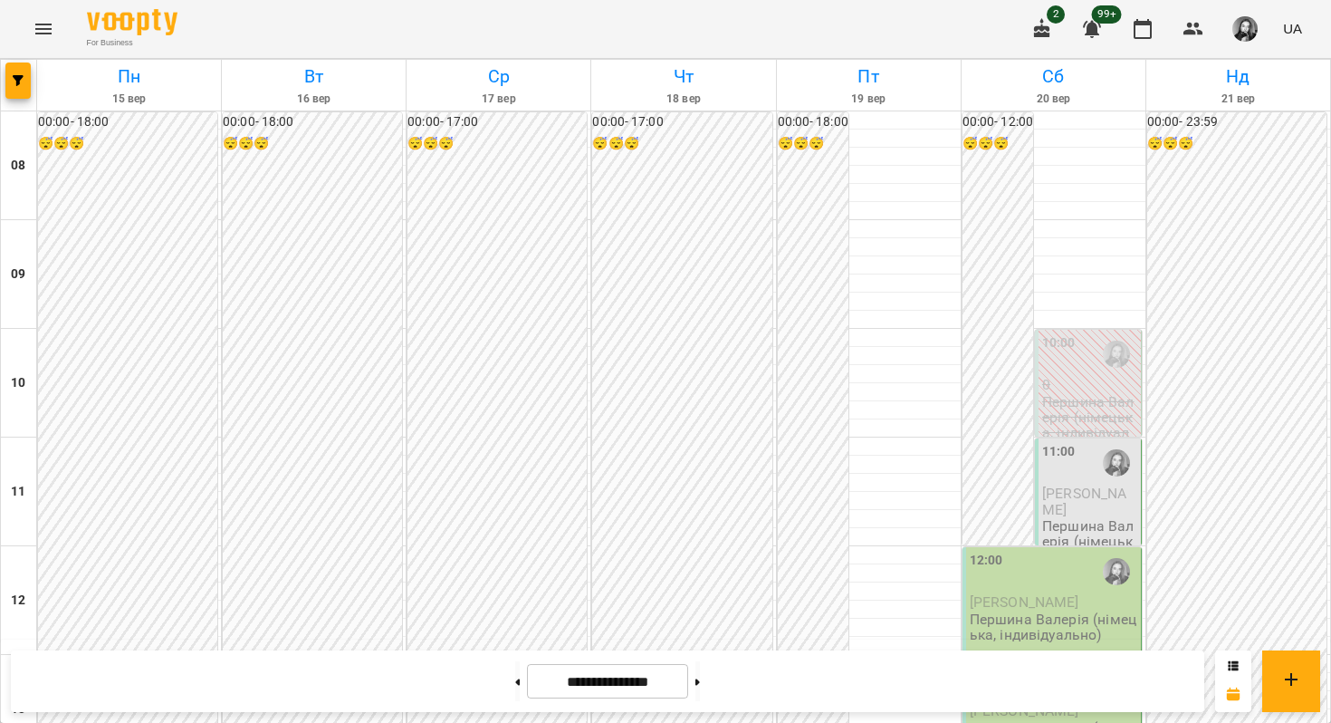
scroll to position [315, 0]
click at [1095, 484] on span "[PERSON_NAME]" at bounding box center [1084, 500] width 84 height 33
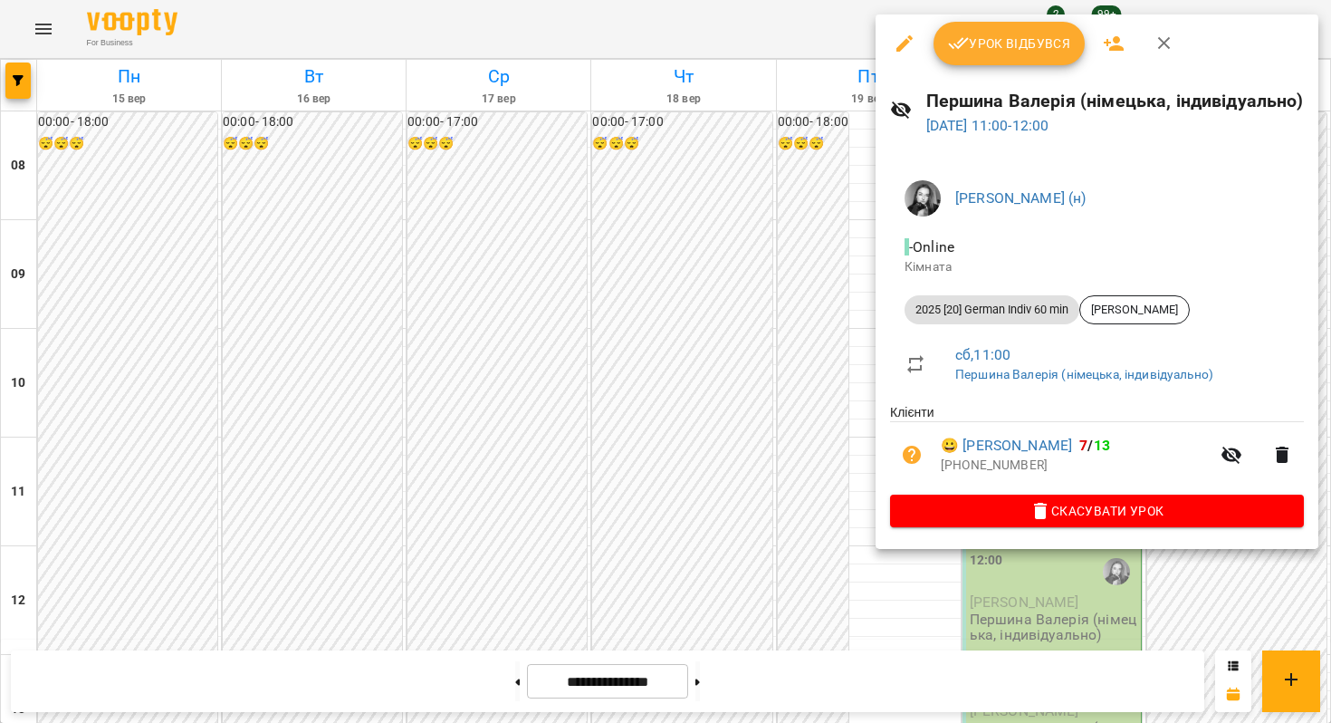
click at [576, 317] on div at bounding box center [665, 361] width 1331 height 723
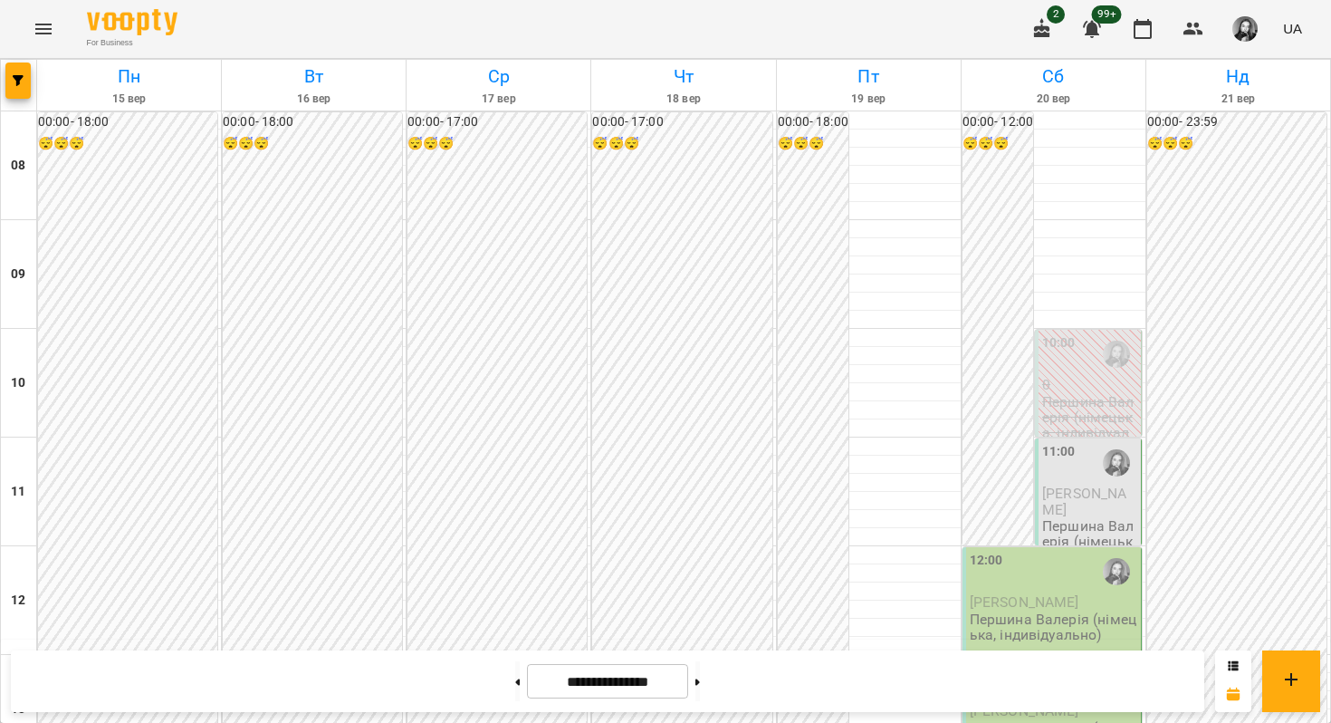
scroll to position [973, 0]
click at [515, 672] on button at bounding box center [517, 681] width 5 height 40
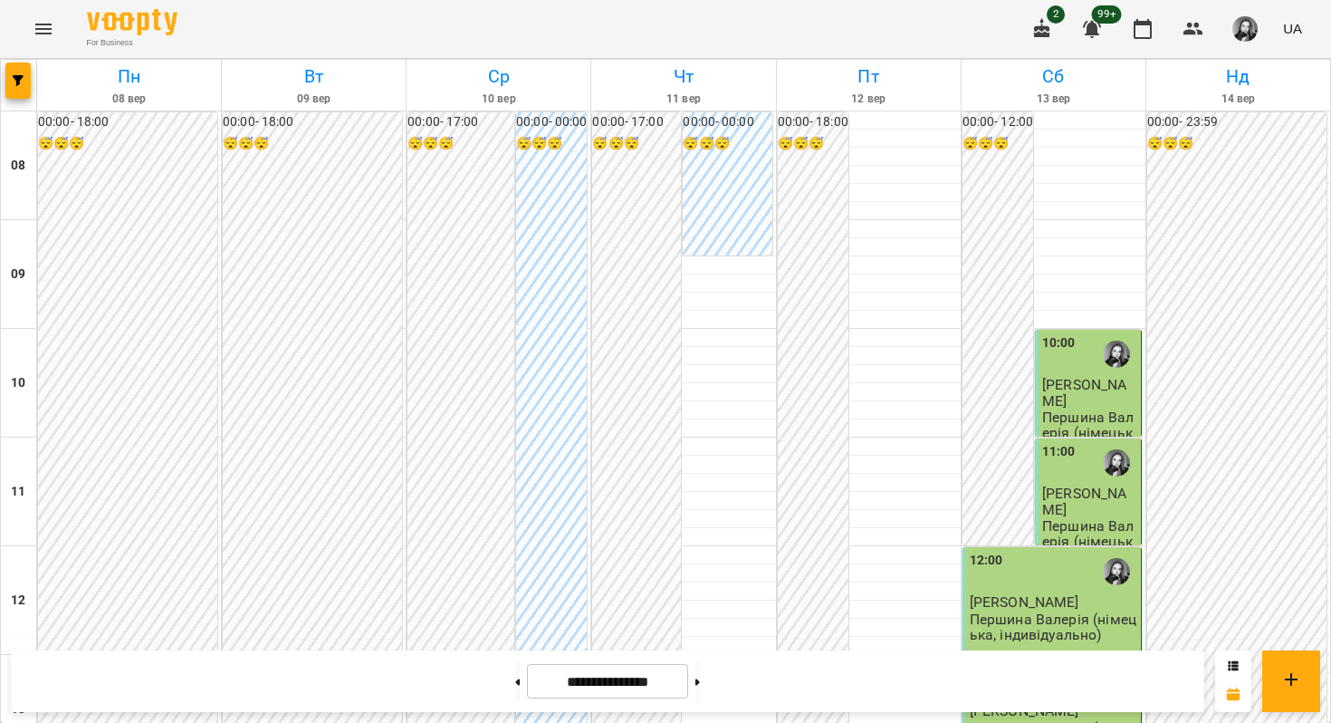
scroll to position [910, 0]
click at [700, 679] on icon at bounding box center [697, 681] width 5 height 6
type input "**********"
